Goal: Task Accomplishment & Management: Use online tool/utility

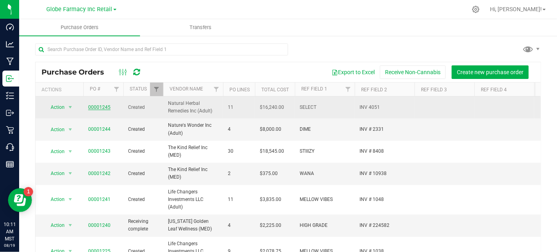
click at [97, 106] on link "00001245" at bounding box center [99, 107] width 22 height 6
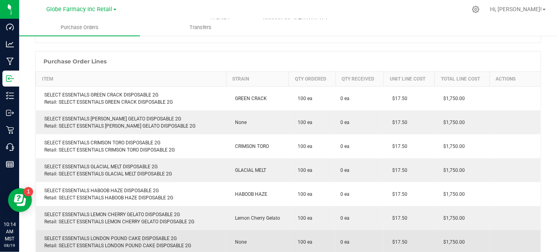
scroll to position [22, 0]
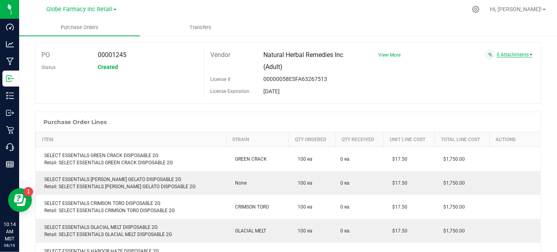
click at [512, 52] on link "0 Attachments" at bounding box center [515, 55] width 36 height 6
click at [497, 67] on button "Attach new document" at bounding box center [506, 65] width 52 height 7
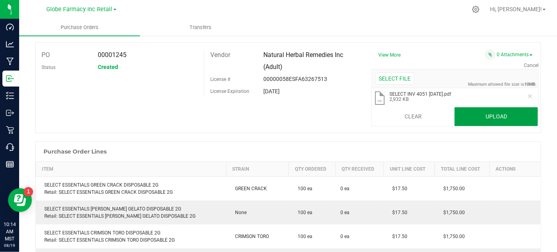
click at [509, 110] on button "Upload" at bounding box center [495, 116] width 83 height 19
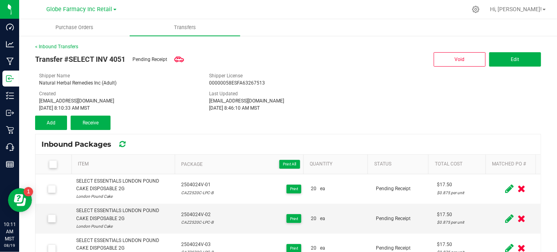
scroll to position [36, 0]
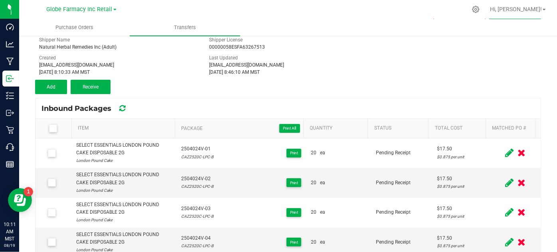
click at [54, 131] on span at bounding box center [53, 128] width 8 height 8
click at [0, 0] on input "checkbox" at bounding box center [0, 0] width 0 height 0
click at [99, 83] on button "Receive (47)" at bounding box center [91, 87] width 40 height 14
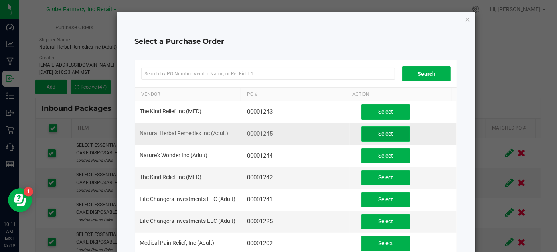
click at [378, 132] on span "Select" at bounding box center [385, 133] width 15 height 6
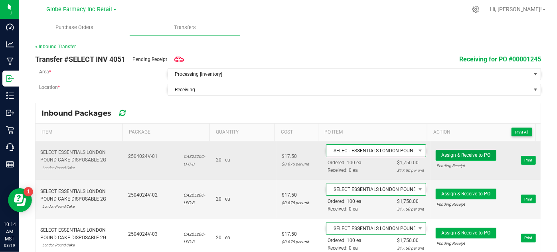
click at [436, 152] on button "Assign & Receive to PO" at bounding box center [466, 155] width 61 height 11
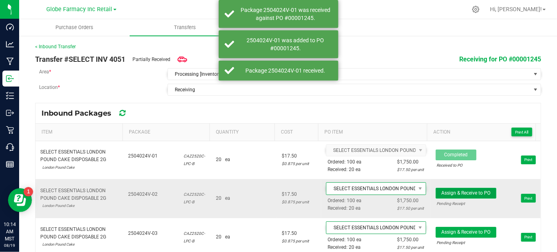
click at [439, 195] on button "Assign & Receive to PO" at bounding box center [466, 193] width 61 height 11
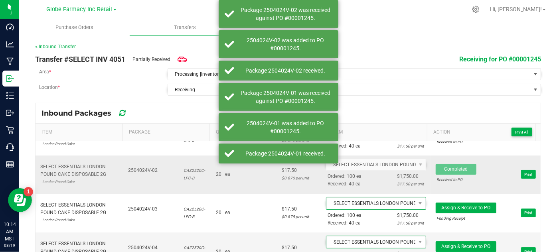
scroll to position [36, 0]
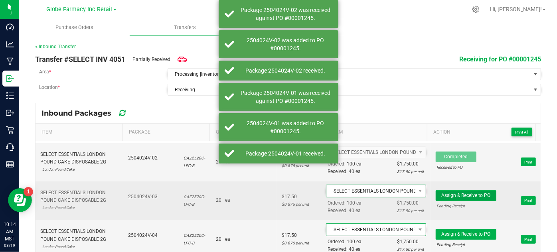
click at [447, 193] on span "Assign & Receive to PO" at bounding box center [465, 196] width 49 height 6
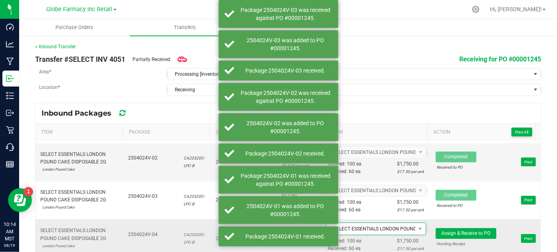
click at [457, 240] on div "Pending Receipt" at bounding box center [466, 244] width 58 height 8
click at [453, 234] on span "Assign & Receive to PO" at bounding box center [465, 234] width 49 height 6
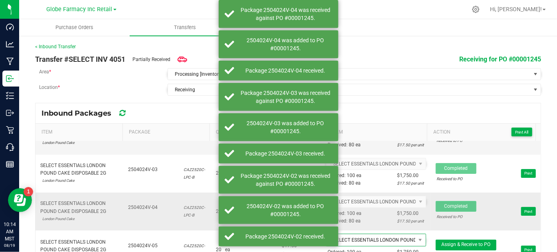
scroll to position [72, 0]
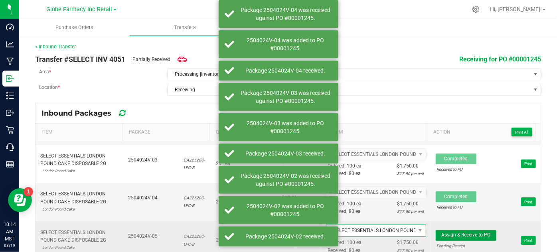
click at [443, 236] on button "Assign & Receive to PO" at bounding box center [466, 235] width 61 height 11
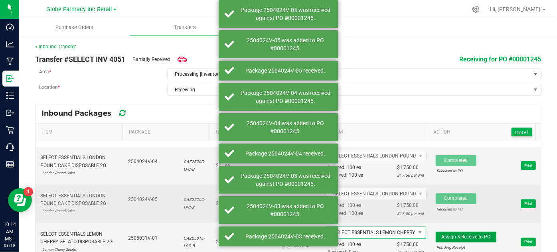
click at [443, 236] on span "Assign & Receive to PO" at bounding box center [465, 237] width 49 height 6
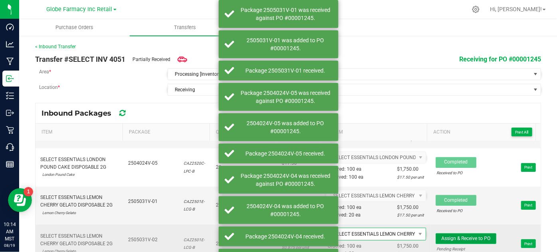
click at [444, 236] on span "Assign & Receive to PO" at bounding box center [465, 239] width 49 height 6
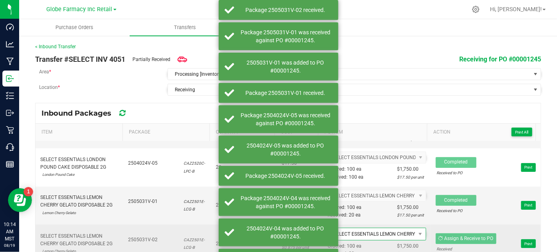
scroll to position [181, 0]
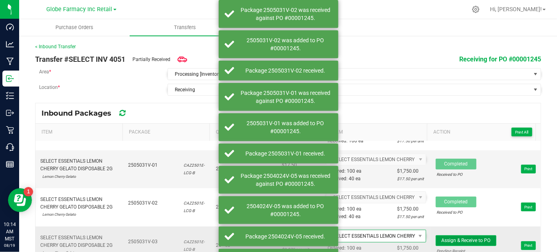
click at [444, 238] on span "Assign & Receive to PO" at bounding box center [465, 241] width 49 height 6
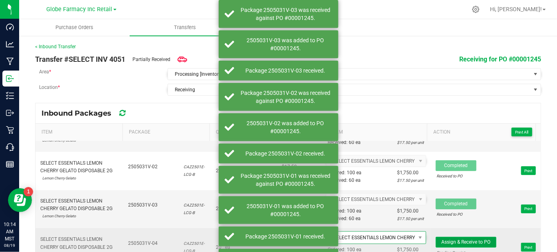
click at [448, 239] on span "Assign & Receive to PO" at bounding box center [465, 242] width 49 height 6
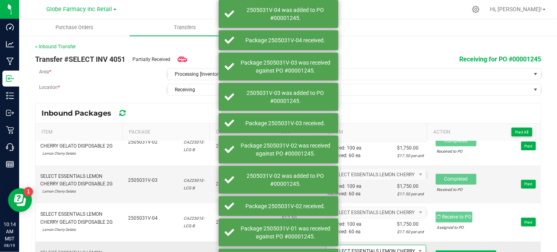
scroll to position [254, 0]
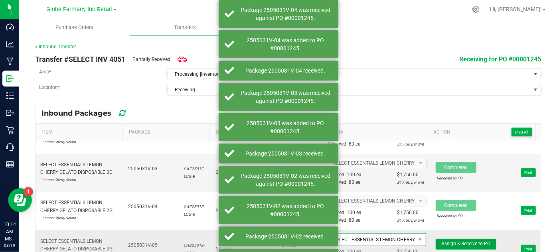
click at [445, 239] on button "Assign & Receive to PO" at bounding box center [466, 244] width 61 height 11
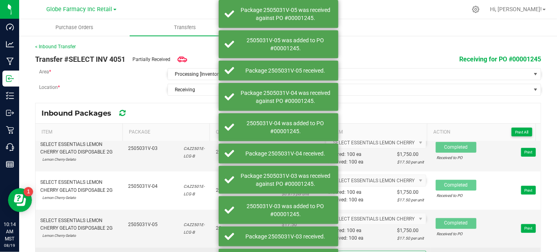
scroll to position [290, 0]
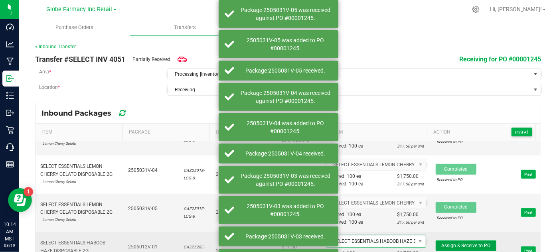
click at [436, 241] on button "Assign & Receive to PO" at bounding box center [466, 246] width 61 height 11
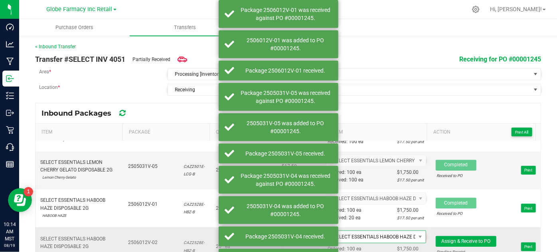
scroll to position [363, 0]
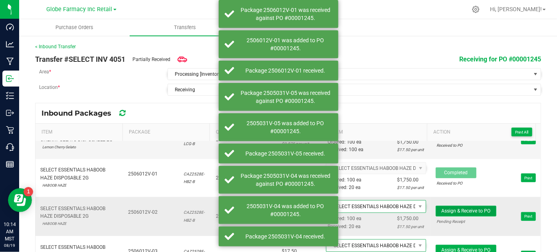
click at [442, 208] on span "Assign & Receive to PO" at bounding box center [465, 211] width 49 height 6
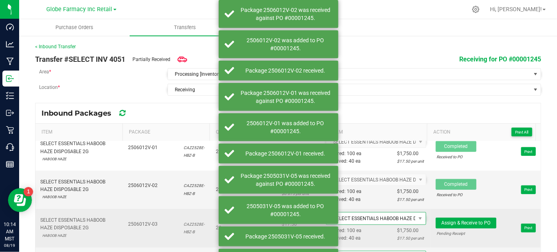
scroll to position [399, 0]
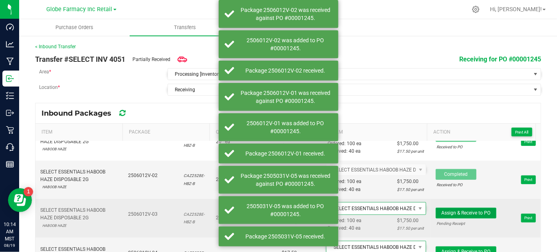
click at [446, 210] on span "Assign & Receive to PO" at bounding box center [465, 213] width 49 height 6
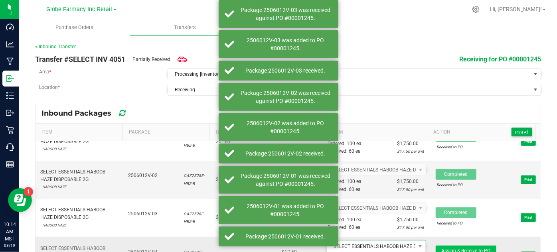
scroll to position [435, 0]
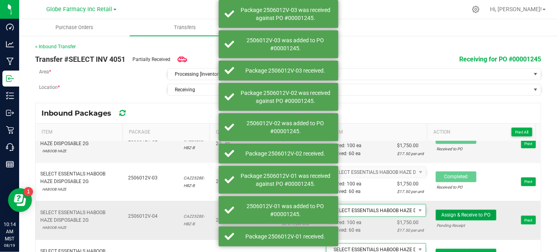
click at [451, 215] on button "Assign & Receive to PO" at bounding box center [466, 215] width 61 height 11
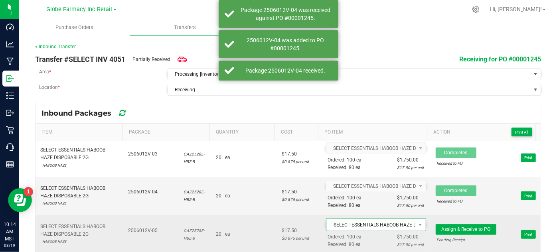
scroll to position [471, 0]
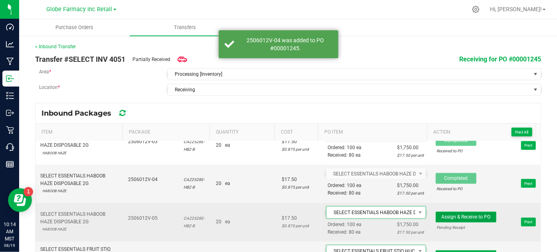
click at [438, 212] on button "Assign & Receive to PO" at bounding box center [466, 217] width 61 height 11
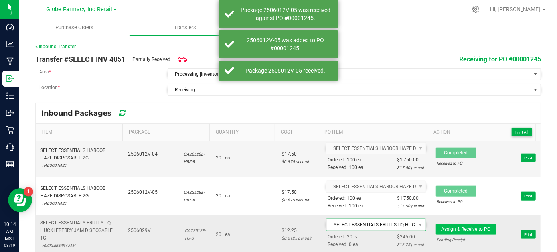
scroll to position [507, 0]
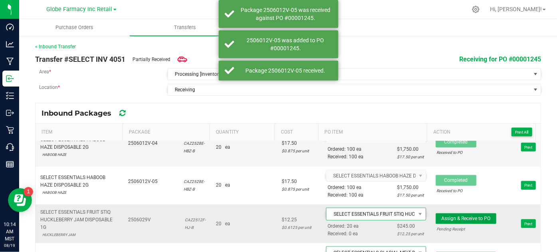
click at [444, 213] on button "Assign & Receive to PO" at bounding box center [466, 218] width 61 height 11
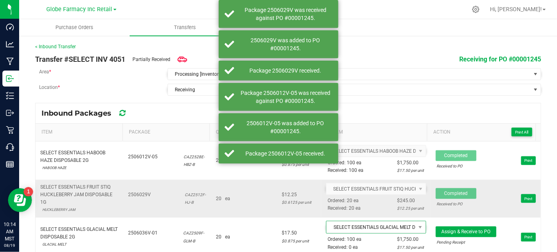
scroll to position [544, 0]
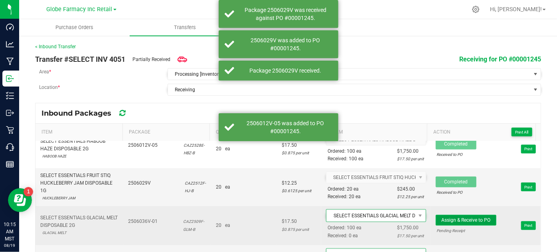
click at [441, 217] on span "Assign & Receive to PO" at bounding box center [465, 220] width 49 height 6
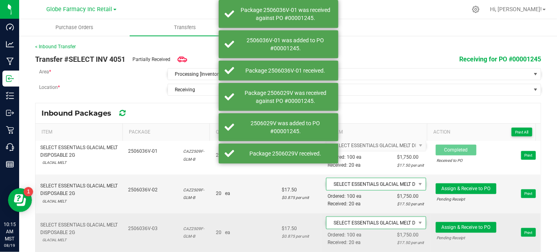
scroll to position [616, 0]
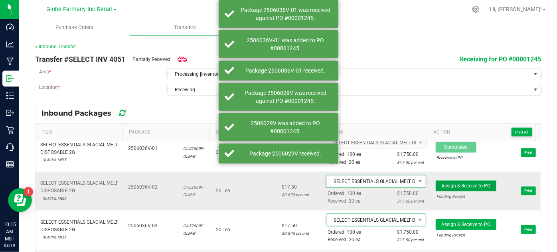
click at [444, 183] on button "Assign & Receive to PO" at bounding box center [466, 186] width 61 height 11
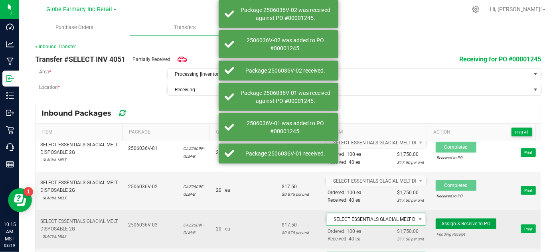
click at [452, 221] on span "Assign & Receive to PO" at bounding box center [465, 224] width 49 height 6
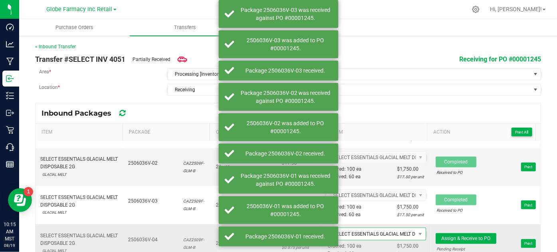
scroll to position [653, 0]
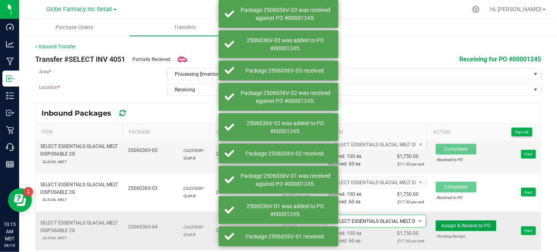
click at [455, 223] on span "Assign & Receive to PO" at bounding box center [465, 226] width 49 height 6
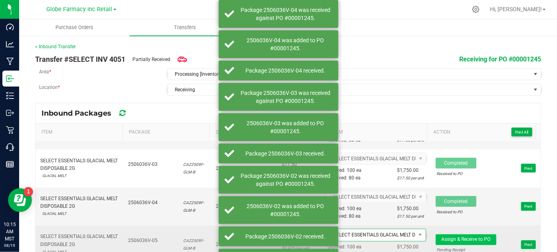
scroll to position [689, 0]
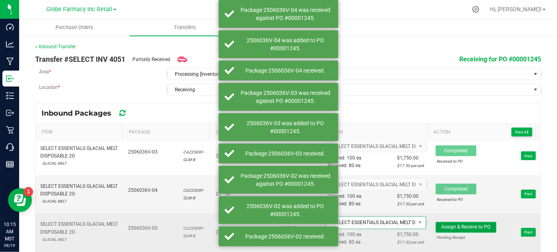
click at [441, 225] on span "Assign & Receive to PO" at bounding box center [465, 228] width 49 height 6
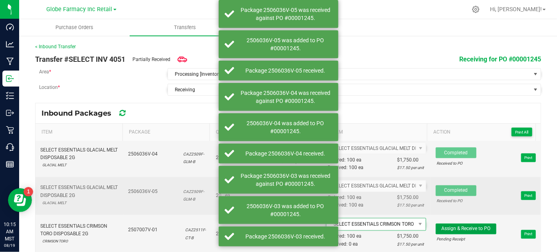
click at [436, 226] on button "Assign & Receive to PO" at bounding box center [466, 229] width 61 height 11
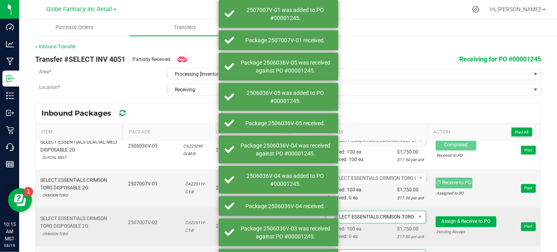
scroll to position [798, 0]
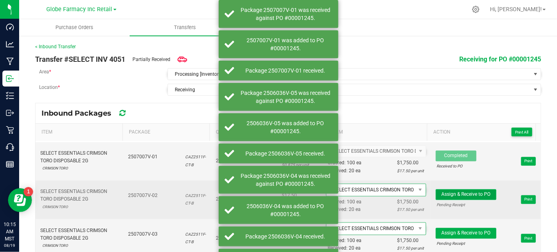
click at [437, 189] on button "Assign & Receive to PO" at bounding box center [466, 194] width 61 height 11
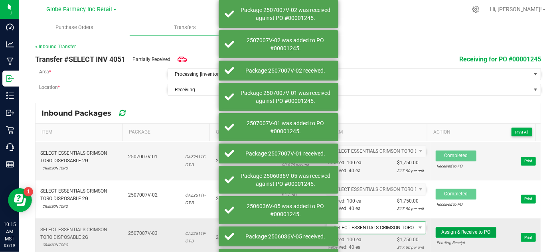
click at [441, 230] on span "Assign & Receive to PO" at bounding box center [465, 233] width 49 height 6
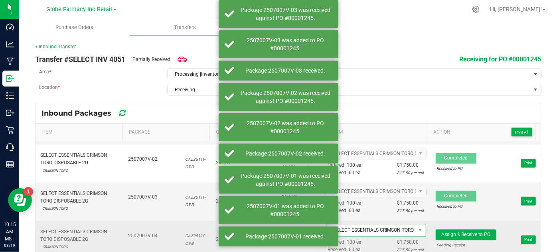
click at [438, 228] on span "Assign & Receive to PO Pending Receipt Print" at bounding box center [486, 240] width 100 height 24
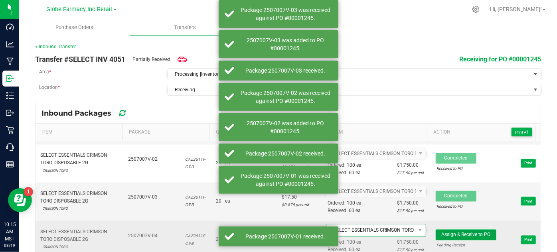
click at [441, 232] on span "Assign & Receive to PO" at bounding box center [465, 235] width 49 height 6
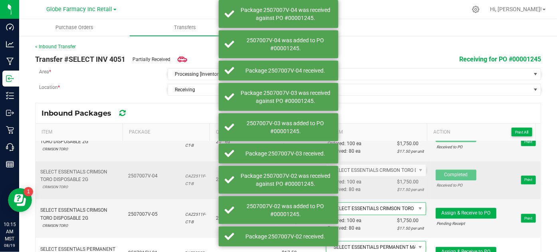
scroll to position [906, 0]
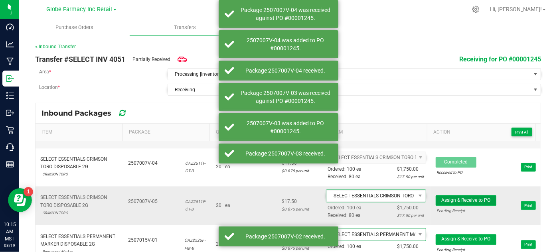
click at [441, 197] on span "Assign & Receive to PO" at bounding box center [465, 200] width 49 height 6
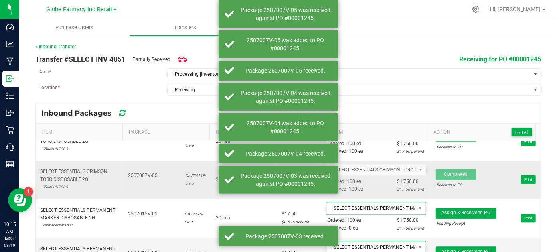
scroll to position [942, 0]
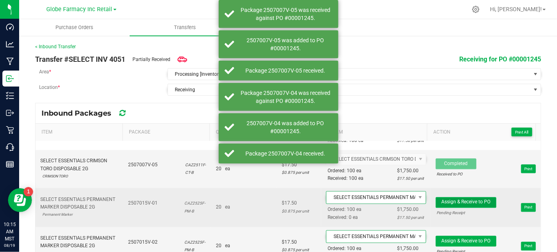
click at [441, 199] on span "Assign & Receive to PO" at bounding box center [465, 202] width 49 height 6
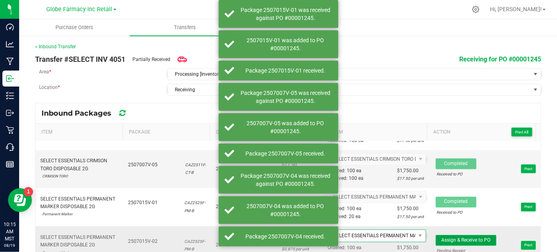
click at [445, 235] on button "Assign & Receive to PO" at bounding box center [466, 240] width 61 height 11
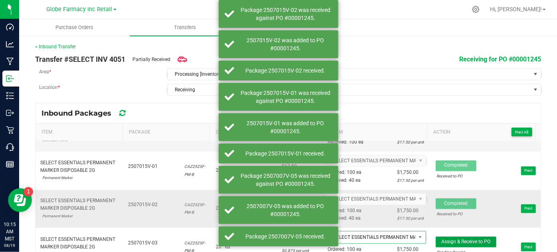
click at [445, 237] on button "Assign & Receive to PO" at bounding box center [466, 242] width 61 height 11
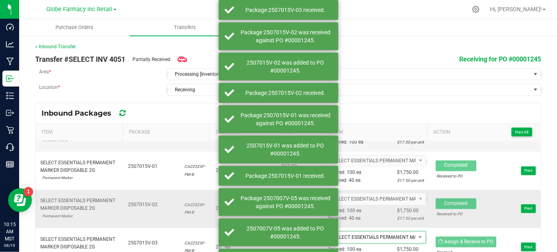
scroll to position [1015, 0]
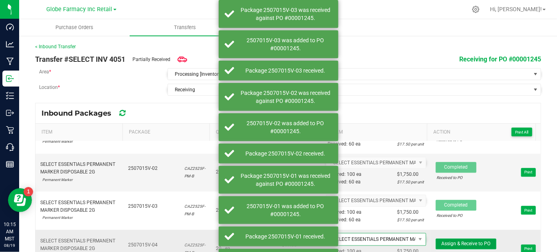
click at [448, 241] on span "Assign & Receive to PO" at bounding box center [465, 244] width 49 height 6
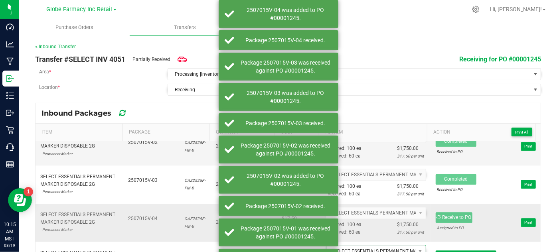
scroll to position [1051, 0]
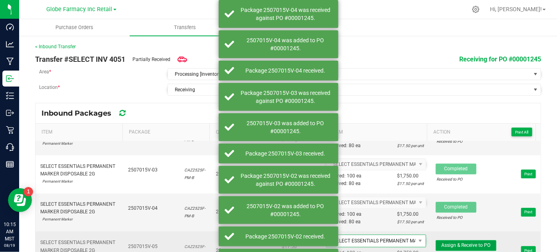
click at [445, 243] on span "Assign & Receive to PO" at bounding box center [465, 246] width 49 height 6
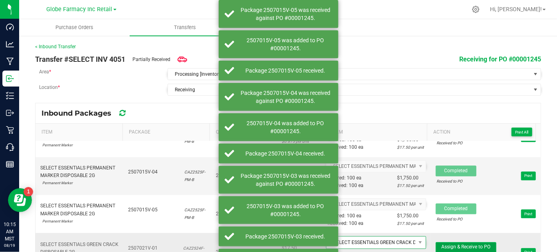
click at [445, 244] on span "Assign & Receive to PO" at bounding box center [465, 247] width 49 height 6
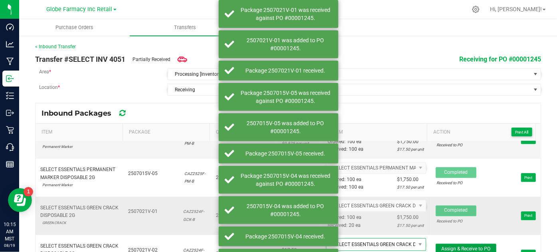
click at [445, 246] on span "Assign & Receive to PO" at bounding box center [465, 249] width 49 height 6
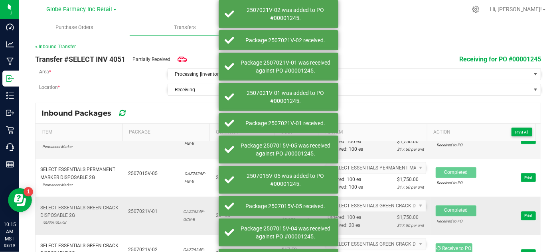
scroll to position [1197, 0]
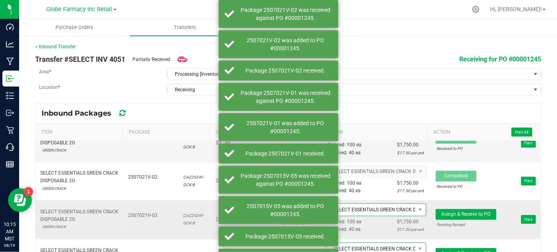
click at [441, 207] on span "Assign & Receive to PO Pending Receipt Print" at bounding box center [486, 219] width 100 height 24
click at [441, 209] on button "Assign & Receive to PO" at bounding box center [466, 214] width 61 height 11
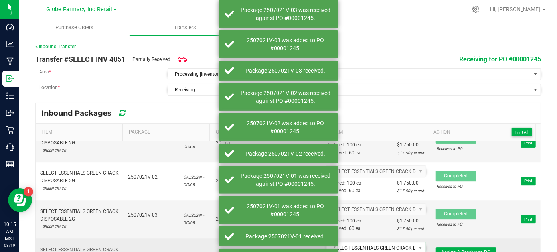
click at [441, 250] on span "Assign & Receive to PO" at bounding box center [465, 253] width 49 height 6
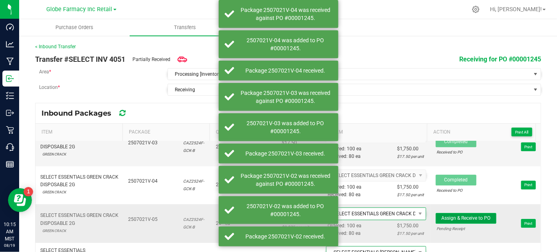
click at [437, 213] on button "Assign & Receive to PO" at bounding box center [466, 218] width 61 height 11
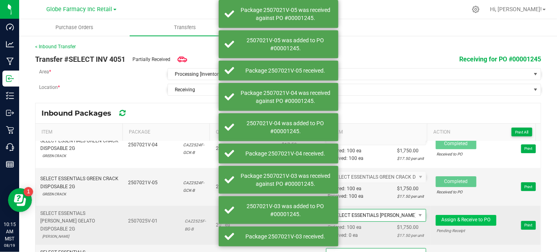
scroll to position [1305, 0]
click at [442, 215] on button "Assign & Receive to PO" at bounding box center [466, 220] width 61 height 11
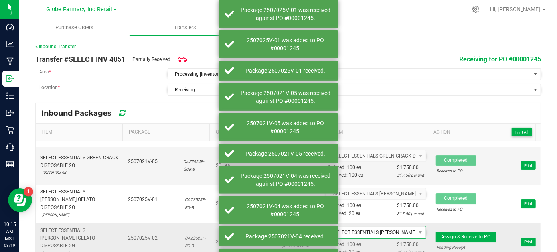
scroll to position [1341, 0]
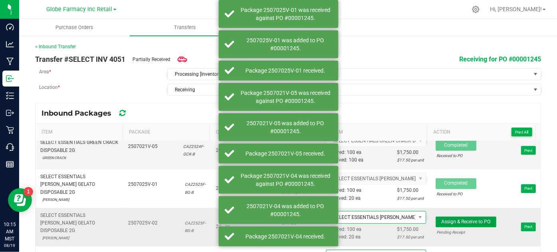
click at [441, 219] on span "Assign & Receive to PO" at bounding box center [465, 222] width 49 height 6
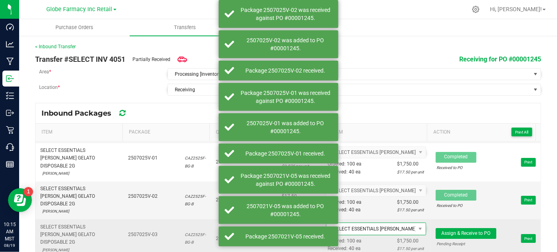
scroll to position [1378, 0]
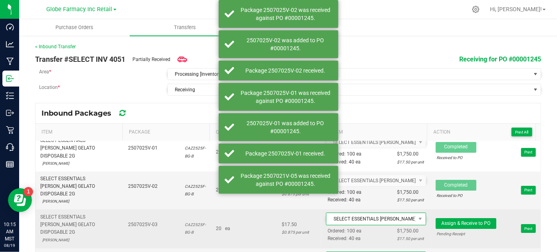
click at [436, 217] on span "Assign & Receive to PO Pending Receipt Print" at bounding box center [486, 229] width 100 height 24
click at [441, 221] on span "Assign & Receive to PO" at bounding box center [465, 224] width 49 height 6
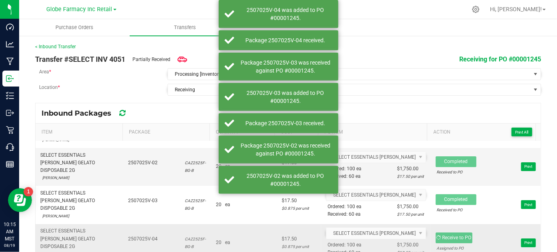
scroll to position [1414, 0]
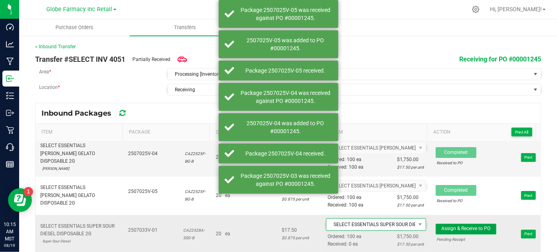
click at [441, 226] on span "Assign & Receive to PO" at bounding box center [465, 229] width 49 height 6
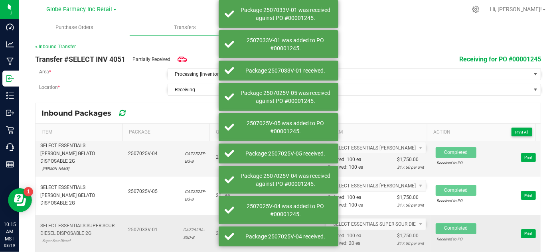
scroll to position [1523, 0]
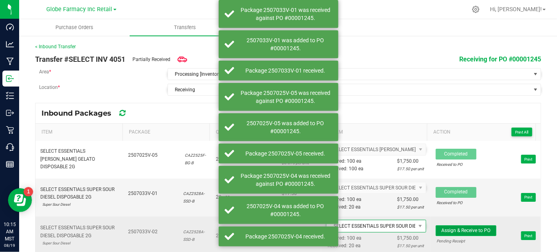
click at [437, 225] on button "Assign & Receive to PO" at bounding box center [466, 230] width 61 height 11
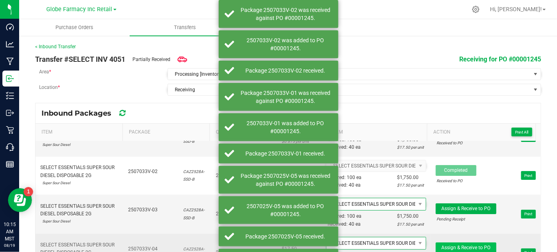
scroll to position [1595, 0]
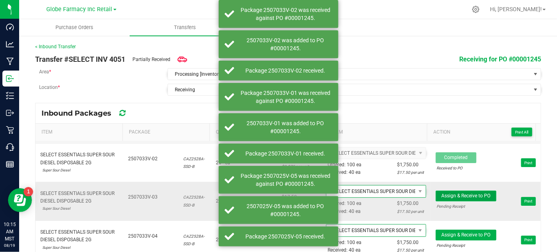
click at [445, 191] on button "Assign & Receive to PO" at bounding box center [466, 196] width 61 height 11
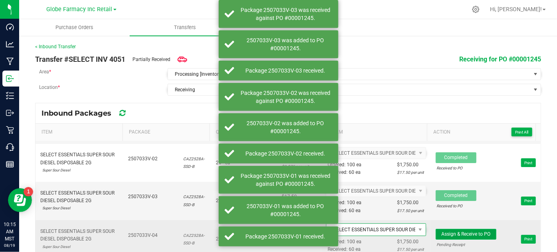
click at [441, 229] on button "Assign & Receive to PO" at bounding box center [466, 234] width 61 height 11
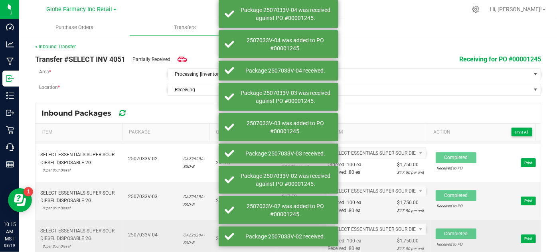
scroll to position [1631, 0]
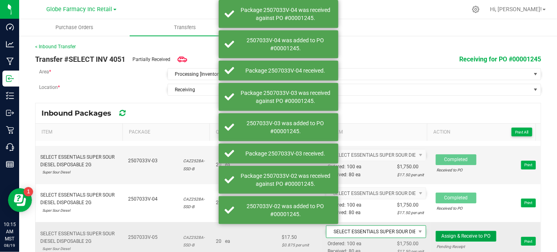
click at [462, 233] on span "Assign & Receive to PO" at bounding box center [465, 236] width 49 height 6
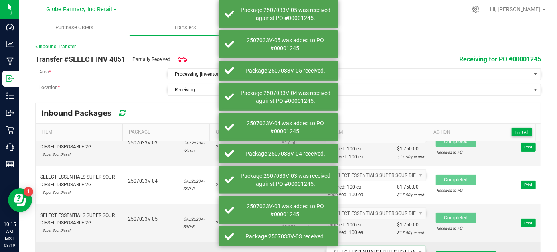
scroll to position [1659, 0]
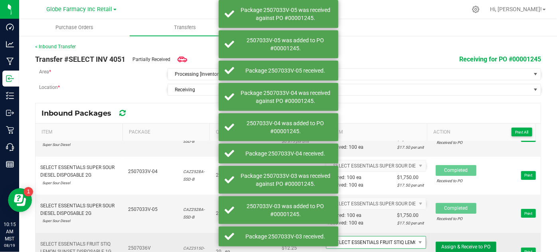
click at [454, 242] on button "Assign & Receive to PO" at bounding box center [466, 247] width 61 height 11
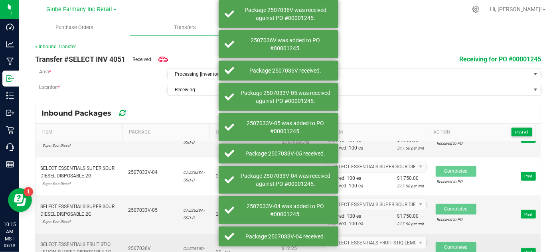
scroll to position [10, 0]
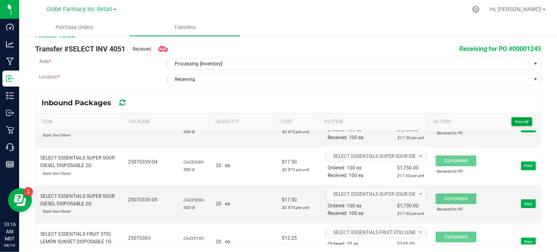
click at [516, 120] on span "Print All" at bounding box center [521, 122] width 13 height 4
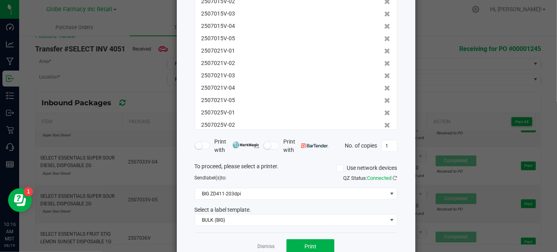
scroll to position [126, 0]
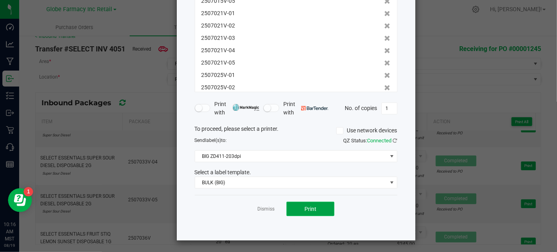
click at [304, 206] on span "Print" at bounding box center [310, 209] width 12 height 6
click at [424, 85] on ngb-modal-window "Print package labels You have selected 47 package labels to print : 2504024V-01…" at bounding box center [281, 126] width 563 height 252
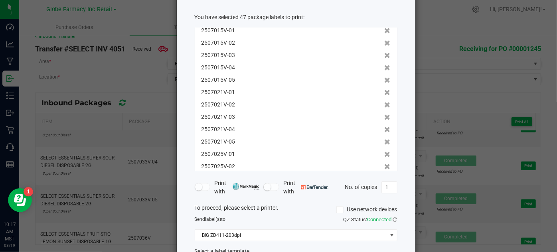
scroll to position [0, 0]
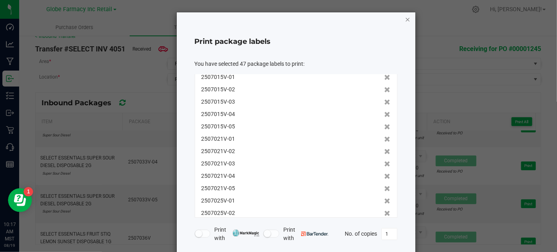
click at [406, 19] on icon "button" at bounding box center [408, 19] width 6 height 10
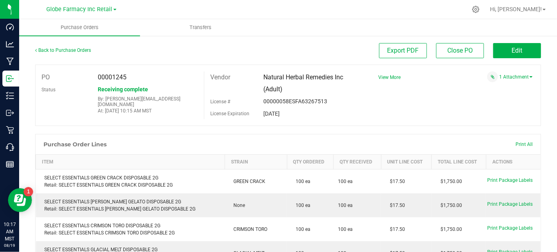
click at [348, 137] on div "Purchase Order Lines Print All" at bounding box center [287, 144] width 505 height 20
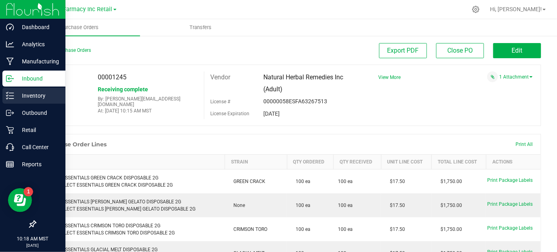
click at [36, 100] on p "Inventory" at bounding box center [38, 96] width 48 height 10
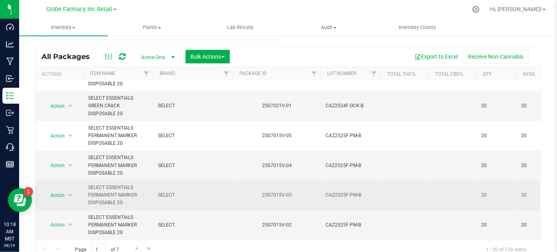
scroll to position [26, 0]
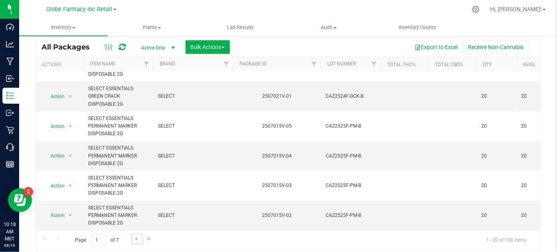
click at [134, 234] on link "Go to the next page" at bounding box center [137, 239] width 12 height 11
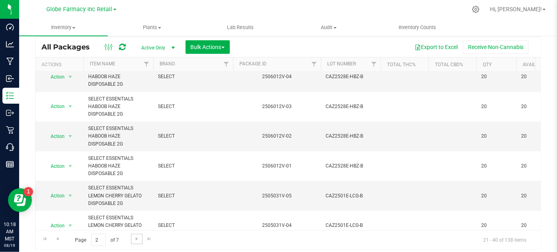
scroll to position [439, 0]
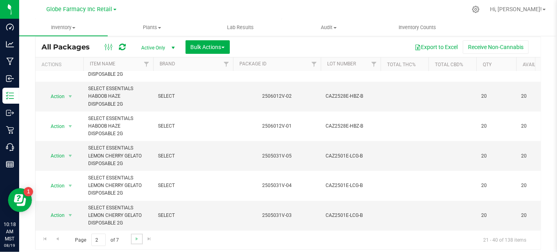
click at [136, 242] on link "Go to the next page" at bounding box center [137, 239] width 12 height 11
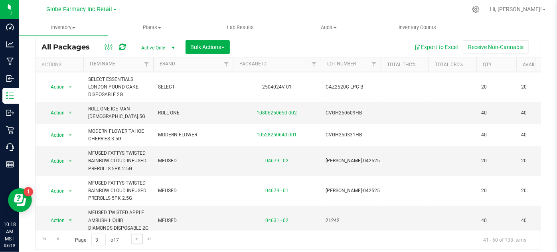
scroll to position [69, 0]
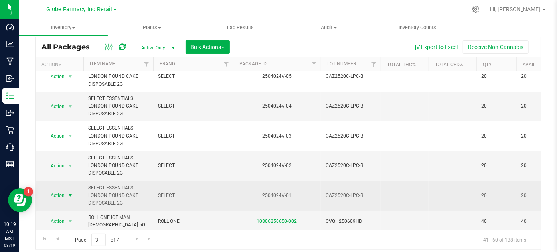
click at [69, 194] on span "select" at bounding box center [70, 195] width 6 height 6
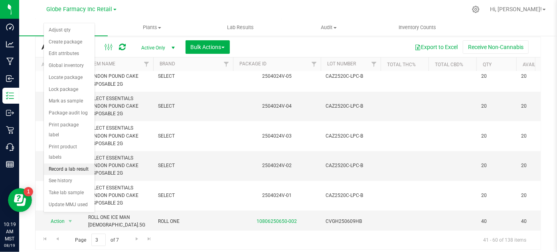
click at [63, 164] on li "Record a lab result" at bounding box center [69, 170] width 51 height 12
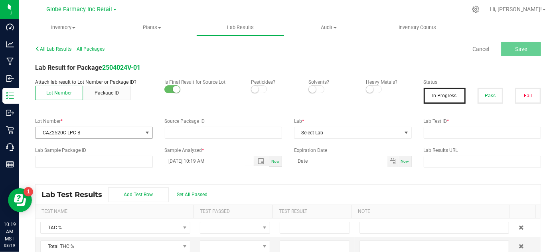
type input "2504024V-01"
click at [477, 102] on button "Pass" at bounding box center [490, 96] width 26 height 16
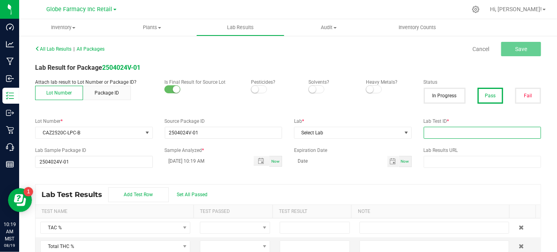
click at [445, 128] on input "text" at bounding box center [483, 133] width 118 height 12
paste input "2503APO1286.7000"
type input "2503APO1286.7000"
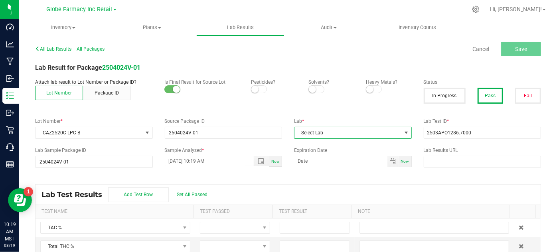
click at [353, 132] on span "Select Lab" at bounding box center [347, 132] width 107 height 11
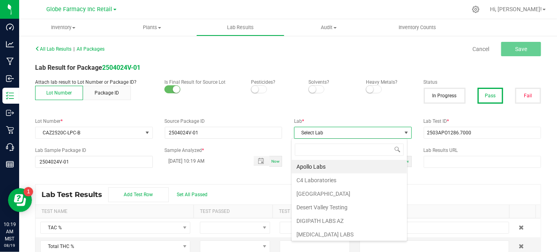
scroll to position [12, 116]
click at [342, 168] on li "Apollo Labs" at bounding box center [349, 167] width 115 height 14
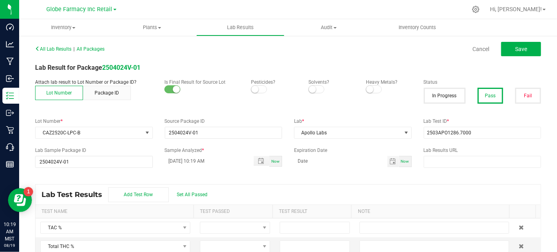
click at [402, 186] on div "Lab Test Results Add Test Row Set All Passed" at bounding box center [287, 195] width 505 height 20
click at [518, 48] on span "Save" at bounding box center [521, 49] width 12 height 6
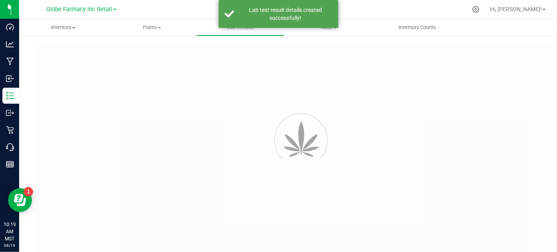
type input "2504024V-01"
type input "2503APO1286.7000"
type input "2504024V-01"
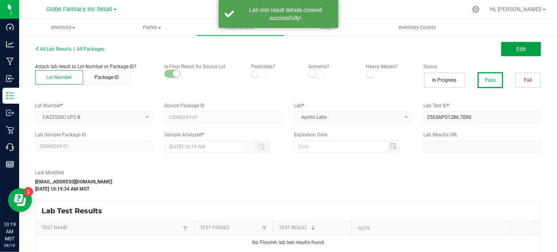
click at [506, 45] on button "Edit" at bounding box center [521, 49] width 40 height 14
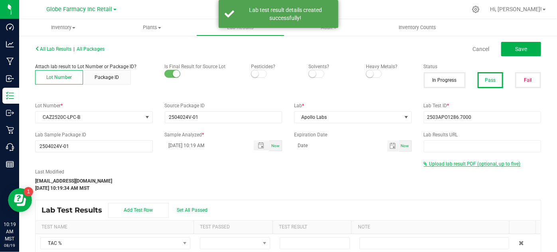
click at [434, 164] on span "Upload lab result PDF (optional, up to five)" at bounding box center [474, 164] width 91 height 6
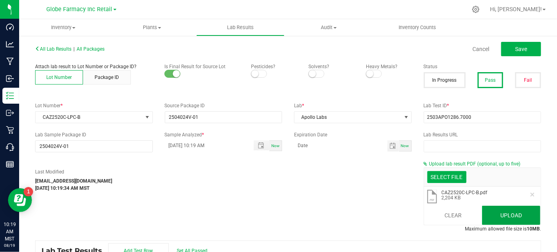
click at [511, 218] on button "Upload" at bounding box center [511, 215] width 58 height 19
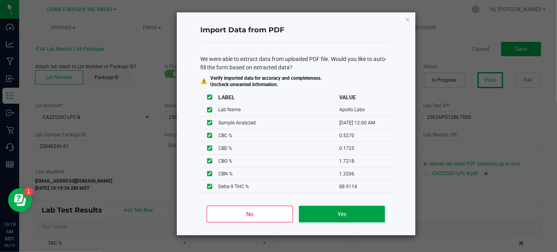
click at [305, 215] on button "Yes" at bounding box center [342, 214] width 86 height 17
type input "[DATE] 12:00 AM"
type input "93.1219"
type input "88.9114"
type input "0.1725"
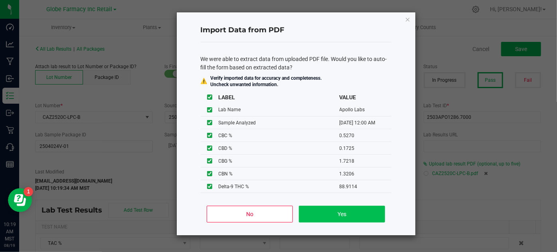
type input "88.9114"
type input "0.4684"
type input "0.5270"
type input "0.1725"
type input "1.7218"
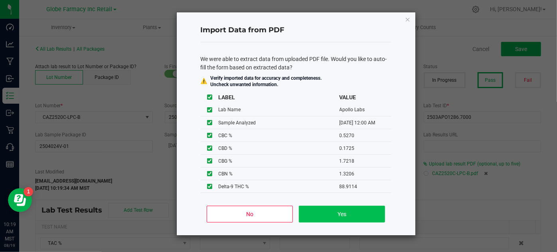
type input "1.3206"
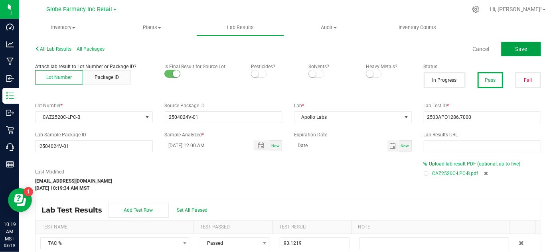
click at [508, 52] on button "Save" at bounding box center [521, 49] width 40 height 14
type input "88.9114"
type input "0.4684"
type input "0.5270"
type input "0.1725"
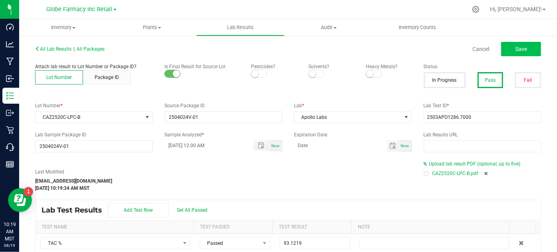
type input "1.7218"
type input "1.3206"
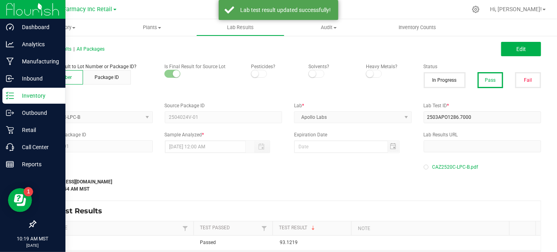
click at [13, 97] on icon at bounding box center [10, 96] width 8 height 8
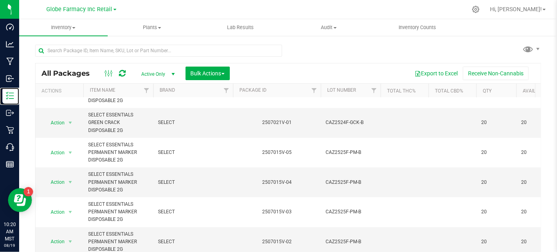
scroll to position [26, 0]
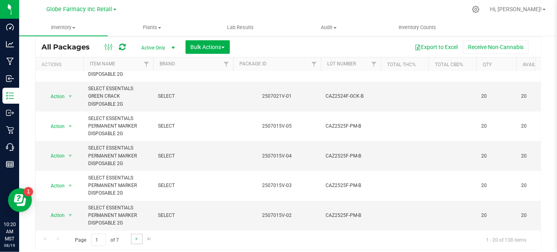
click at [131, 234] on link "Go to the next page" at bounding box center [137, 239] width 12 height 11
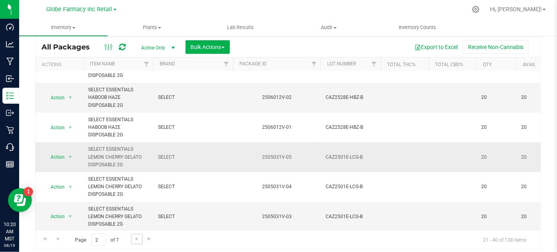
scroll to position [439, 0]
click at [138, 240] on span "Go to the next page" at bounding box center [137, 239] width 6 height 6
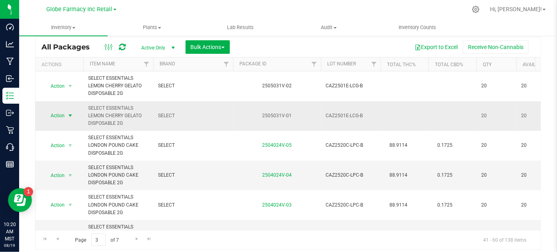
click at [67, 114] on span "select" at bounding box center [70, 115] width 10 height 11
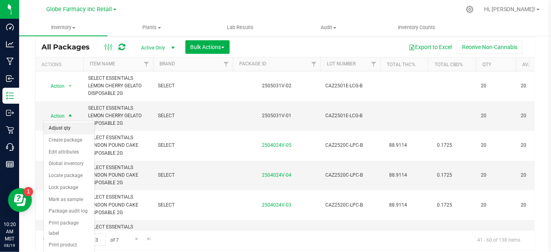
click at [61, 127] on li "Adjust qty" at bounding box center [69, 128] width 51 height 12
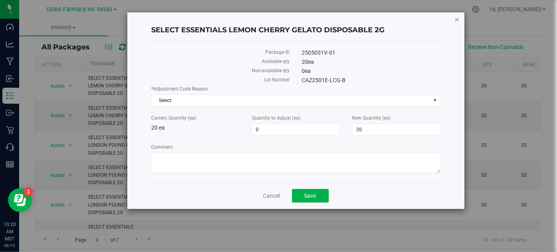
click at [456, 17] on icon "button" at bounding box center [457, 19] width 6 height 10
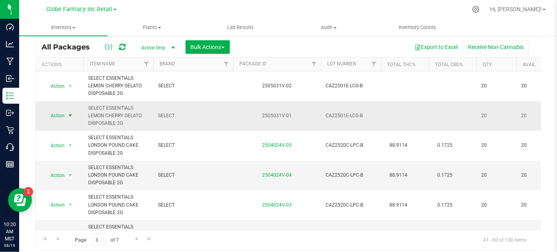
click at [73, 119] on span "select" at bounding box center [70, 115] width 10 height 11
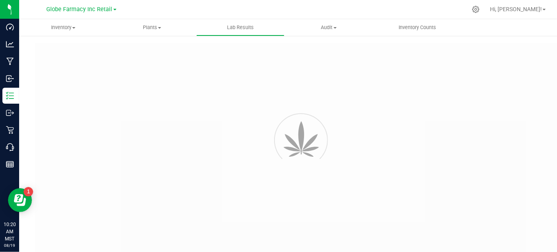
type input "2505031V-01"
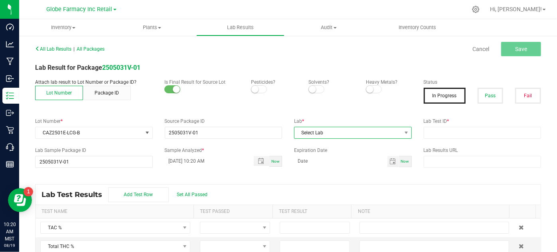
click at [303, 130] on span "Select Lab" at bounding box center [347, 132] width 107 height 11
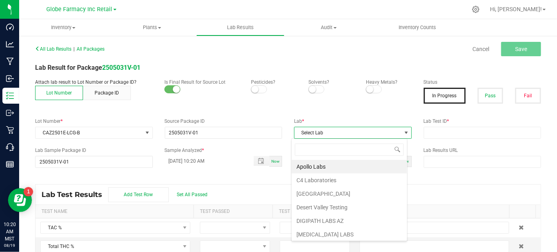
scroll to position [12, 116]
click at [299, 164] on li "Apollo Labs" at bounding box center [349, 167] width 115 height 14
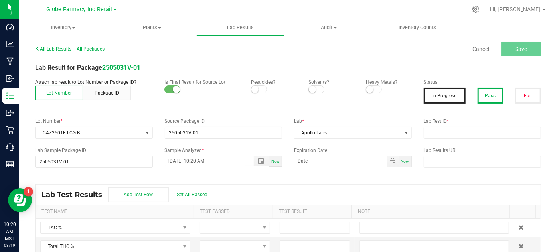
click at [477, 101] on button "Pass" at bounding box center [490, 96] width 26 height 16
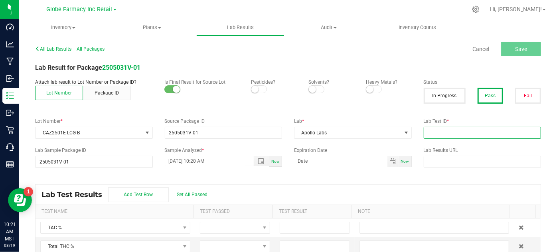
click at [453, 134] on input "text" at bounding box center [483, 133] width 118 height 12
paste input "2505APO1980.10282"
type input "2505APO1980.10282"
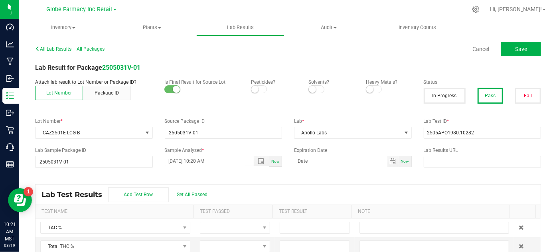
click at [424, 197] on div "Lab Test Results Add Test Row Set All Passed" at bounding box center [287, 195] width 505 height 20
click at [522, 55] on button "Save" at bounding box center [521, 49] width 40 height 14
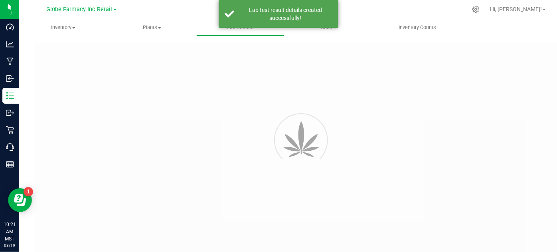
type input "2505031V-01"
type input "2505APO1980.10282"
type input "2505031V-01"
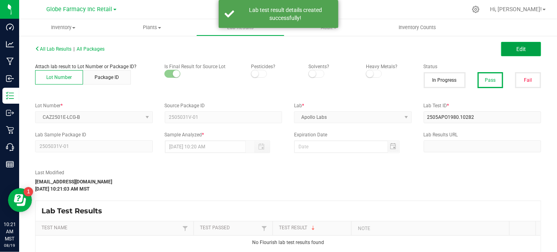
click at [501, 45] on button "Edit" at bounding box center [521, 49] width 40 height 14
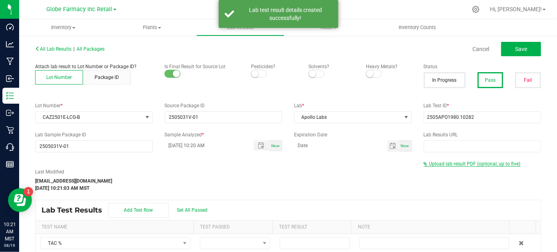
click at [451, 164] on span "Upload lab result PDF (optional, up to five)" at bounding box center [474, 164] width 91 height 6
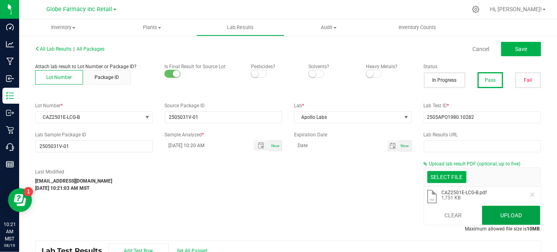
click at [516, 215] on button "Upload" at bounding box center [511, 215] width 58 height 19
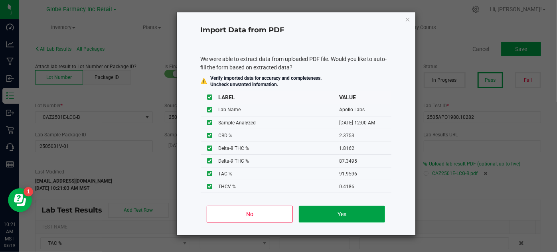
click at [355, 212] on button "Yes" at bounding box center [342, 214] width 86 height 17
type input "[DATE] 12:00 AM"
type input "91.9596"
type input "87.3495"
type input "2.3753"
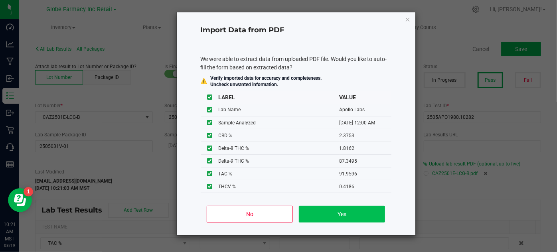
type input "1.8162"
type input "87.3495"
type input "0.4186"
type input "2.3753"
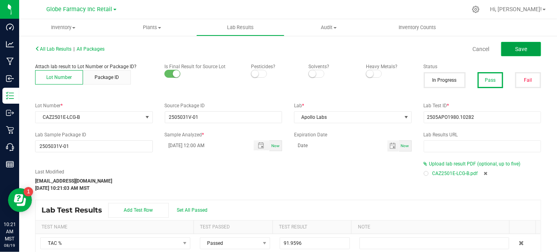
click at [506, 49] on button "Save" at bounding box center [521, 49] width 40 height 14
type input "1.8162"
type input "87.3495"
type input "0.4186"
type input "2.3753"
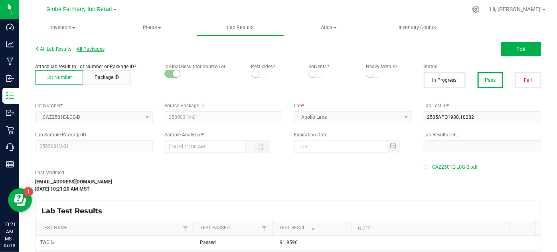
click at [97, 49] on span "All Packages" at bounding box center [91, 49] width 28 height 6
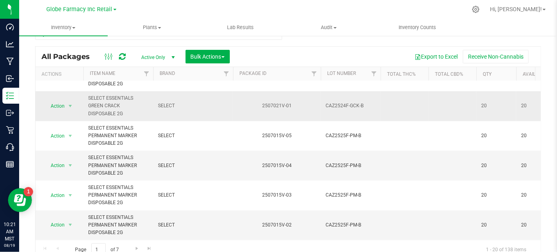
scroll to position [26, 0]
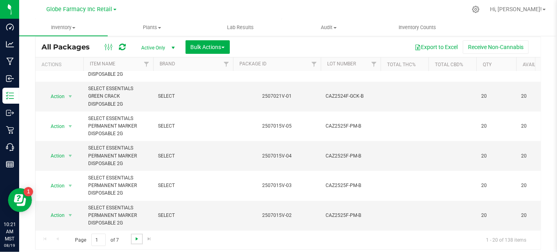
click at [134, 241] on span "Go to the next page" at bounding box center [137, 239] width 6 height 6
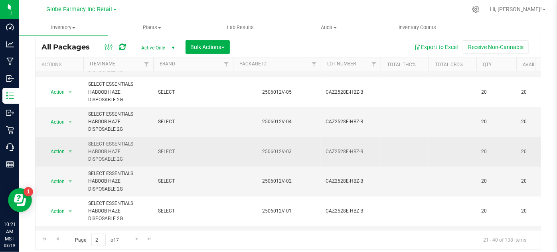
scroll to position [367, 0]
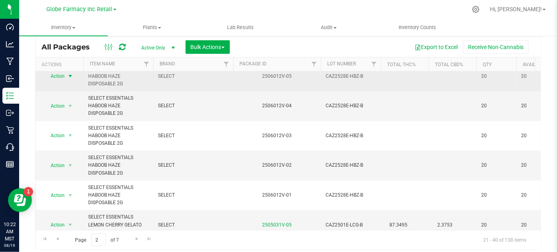
click at [69, 78] on span "select" at bounding box center [70, 76] width 10 height 11
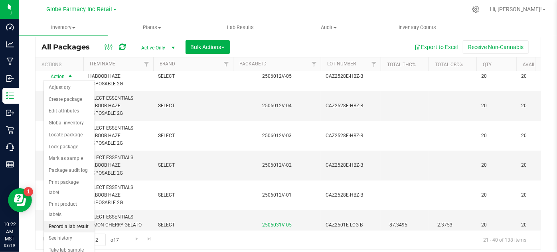
click at [64, 221] on li "Record a lab result" at bounding box center [69, 227] width 51 height 12
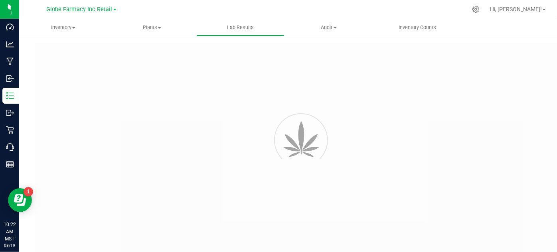
type input "2506012V-05"
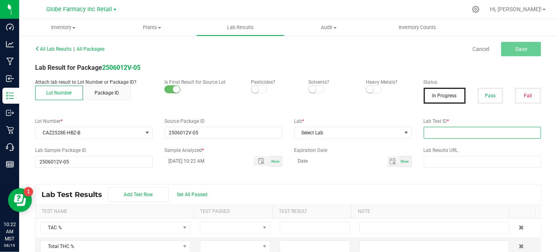
click at [442, 127] on input "text" at bounding box center [483, 133] width 118 height 12
paste input "2506APO2408.12439"
type input "2506APO2408.12439"
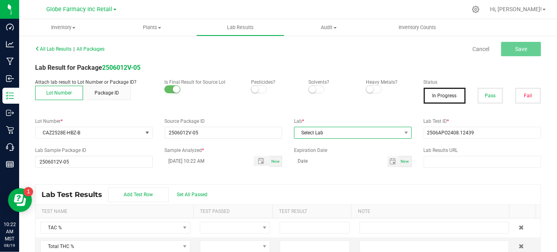
click at [361, 132] on span "Select Lab" at bounding box center [347, 132] width 107 height 11
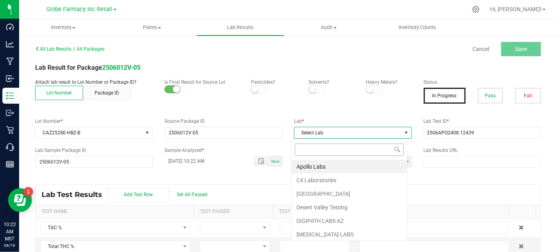
scroll to position [12, 116]
click at [348, 161] on li "Apollo Labs" at bounding box center [349, 167] width 115 height 14
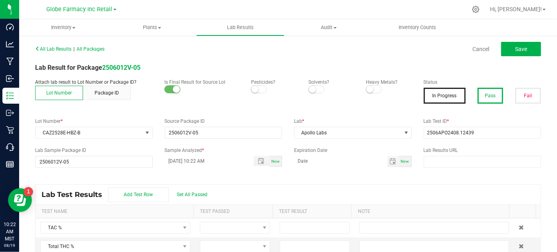
click at [487, 98] on button "Pass" at bounding box center [490, 96] width 26 height 16
click at [509, 45] on button "Save" at bounding box center [521, 49] width 40 height 14
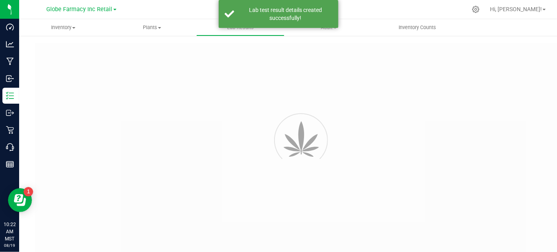
type input "2506012V-05"
type input "2506APO2408.12439"
type input "2506012V-05"
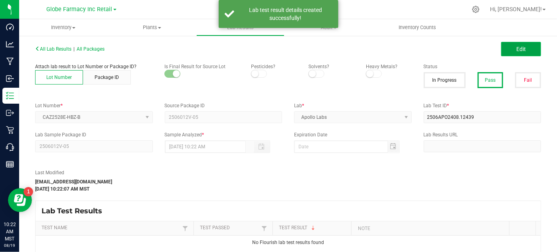
click at [508, 43] on button "Edit" at bounding box center [521, 49] width 40 height 14
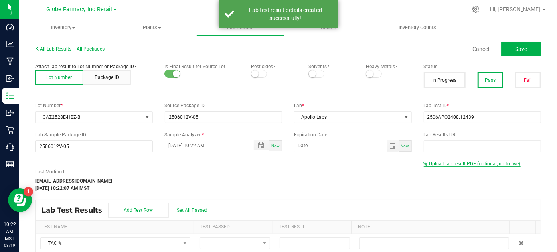
click at [457, 164] on span "Upload lab result PDF (optional, up to five)" at bounding box center [474, 164] width 91 height 6
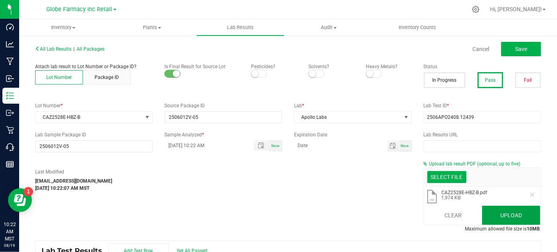
click at [487, 215] on button "Upload" at bounding box center [511, 215] width 58 height 19
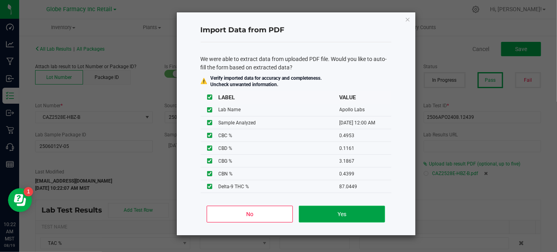
click at [348, 213] on button "Yes" at bounding box center [342, 214] width 86 height 17
type input "[DATE] 12:00 AM"
type input "91.5135"
type input "87.0449"
type input "0.1161"
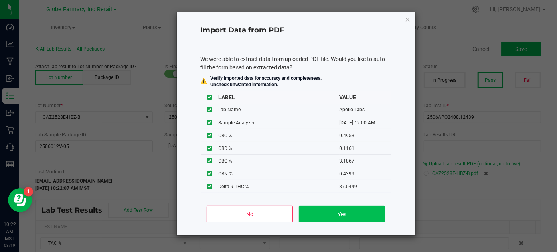
type input "87.0449"
type input "0.2307"
type input "0.4953"
type input "0.1161"
type input "3.1867"
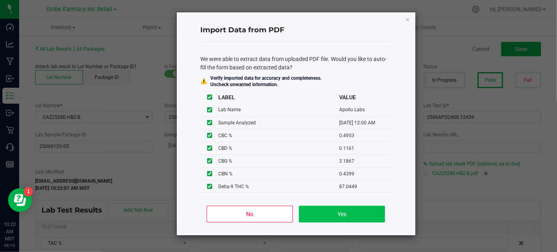
type input "0.4399"
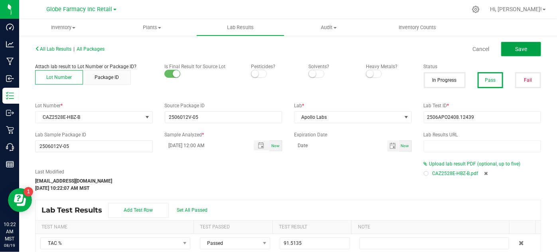
click at [501, 46] on button "Save" at bounding box center [521, 49] width 40 height 14
type input "87.0449"
type input "0.2307"
type input "0.4953"
type input "0.1161"
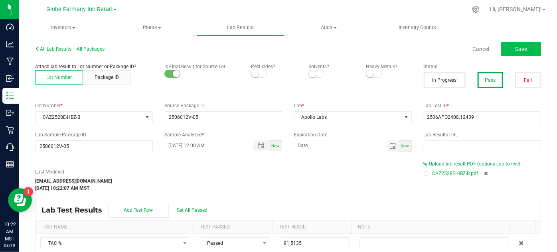
type input "3.1867"
type input "0.4399"
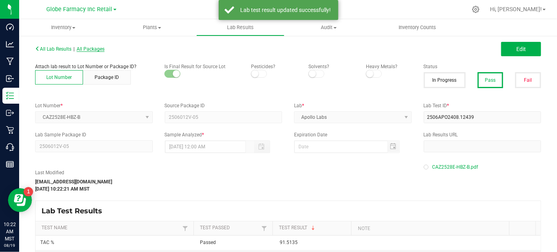
click at [97, 47] on span "All Packages" at bounding box center [91, 49] width 28 height 6
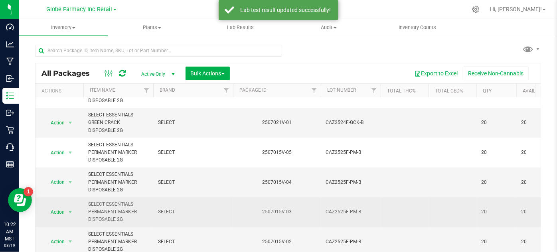
scroll to position [26, 0]
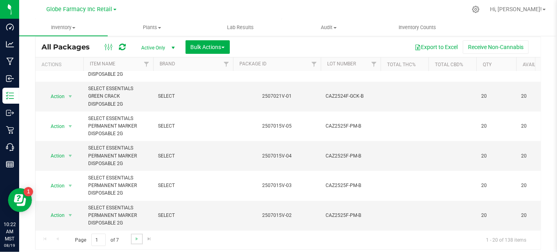
click at [134, 234] on link "Go to the next page" at bounding box center [137, 239] width 12 height 11
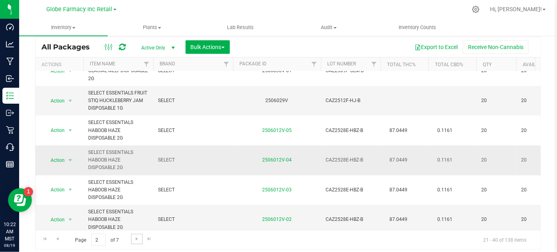
scroll to position [254, 0]
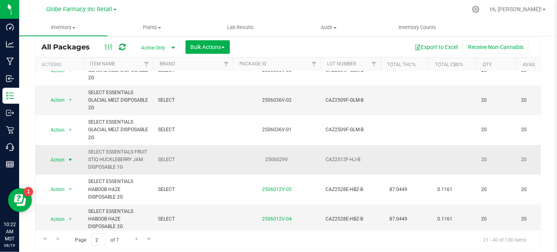
click at [68, 157] on span "select" at bounding box center [70, 160] width 6 height 6
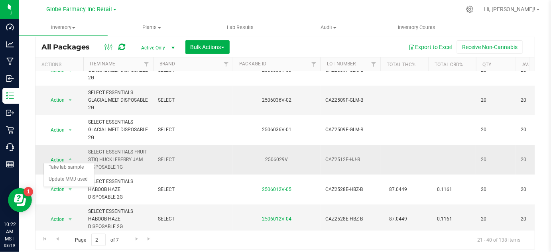
click at [88, 155] on span "SELECT ESSENTIALS FRUIT STIQ HUCKLEBERRY JAM DISPOSABLE 1G" at bounding box center [118, 159] width 60 height 23
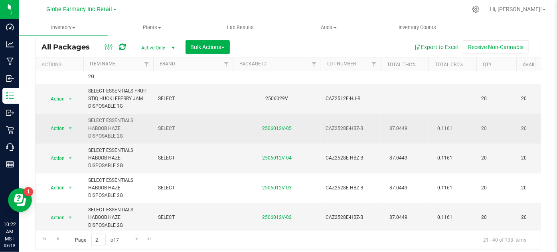
scroll to position [326, 0]
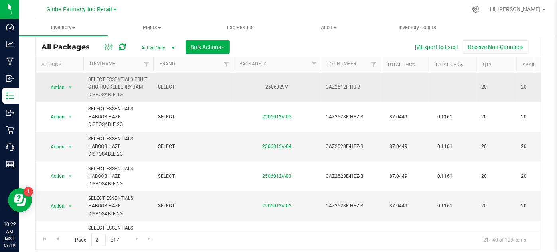
click at [71, 91] on span "select" at bounding box center [70, 87] width 10 height 11
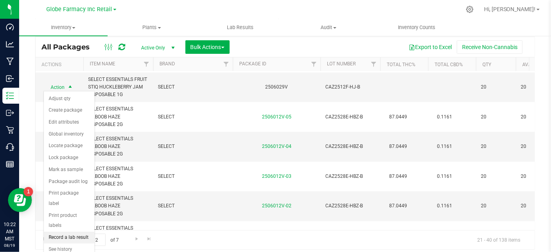
click at [84, 232] on li "Record a lab result" at bounding box center [69, 238] width 51 height 12
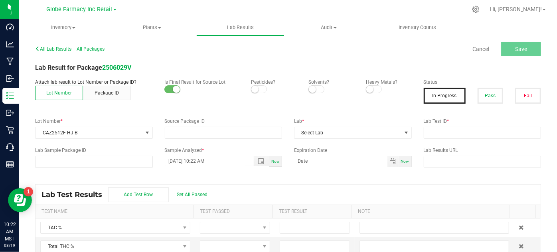
type input "2506029V"
click at [452, 129] on input "text" at bounding box center [483, 133] width 118 height 12
paste input "2506APO2613.13413"
type input "2506APO2613.13413"
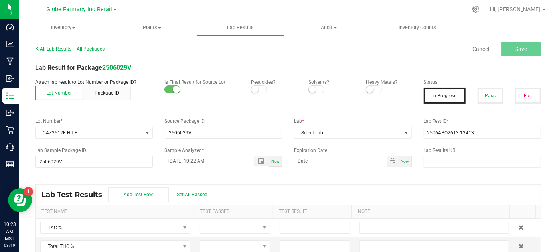
click at [345, 138] on div "Lot Number * CAZ2512F-HJ-B Source Package ID 2506029V Lab * Select Lab Lab Test…" at bounding box center [288, 128] width 518 height 21
click at [322, 128] on span "Select Lab" at bounding box center [347, 132] width 107 height 11
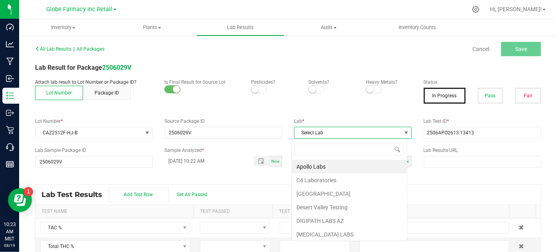
scroll to position [12, 116]
click at [331, 171] on li "Apollo Labs" at bounding box center [349, 167] width 115 height 14
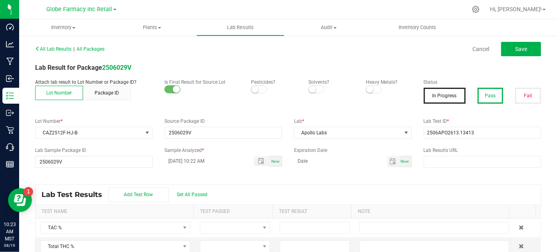
click at [490, 97] on button "Pass" at bounding box center [490, 96] width 26 height 16
click at [515, 48] on span "Save" at bounding box center [521, 49] width 12 height 6
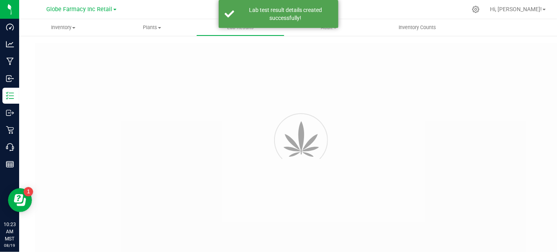
type input "2506029V"
type input "2506APO2613.13413"
type input "2506029V"
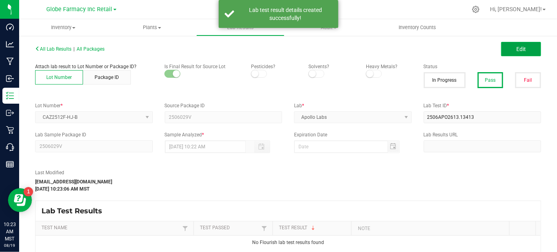
click at [507, 54] on button "Edit" at bounding box center [521, 49] width 40 height 14
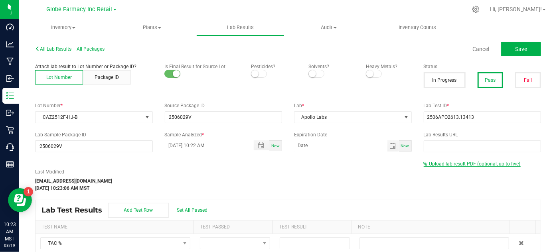
click at [444, 164] on span "Upload lab result PDF (optional, up to five)" at bounding box center [474, 164] width 91 height 6
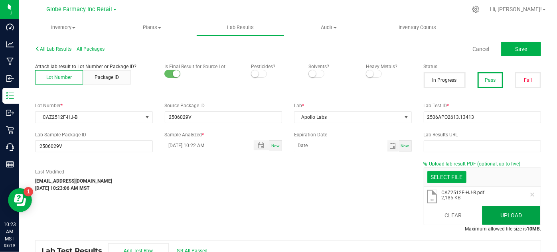
click at [509, 211] on button "Upload" at bounding box center [511, 215] width 58 height 19
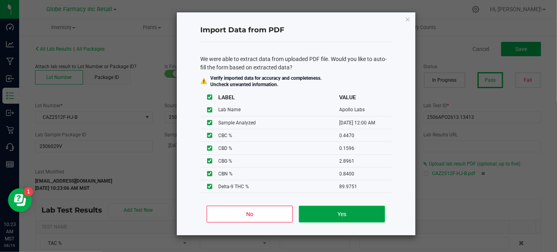
click at [359, 210] on button "Yes" at bounding box center [342, 214] width 86 height 17
type input "[DATE] 12:00 AM"
type input "94.6644"
type input "89.9751"
type input "0.1596"
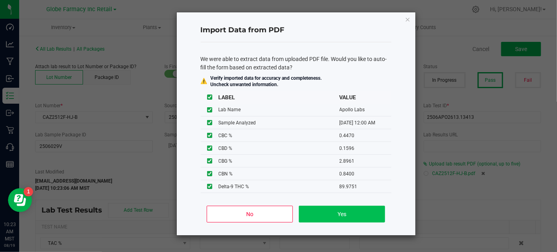
type input "89.9751"
type input "0.3466"
type input "0.4470"
type input "0.1596"
type input "2.8961"
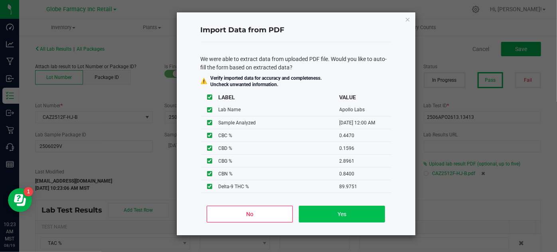
type input "0.8400"
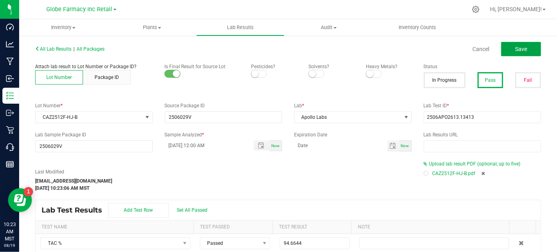
click at [529, 51] on button "Save" at bounding box center [521, 49] width 40 height 14
type input "89.9751"
type input "0.3466"
type input "0.4470"
type input "0.1596"
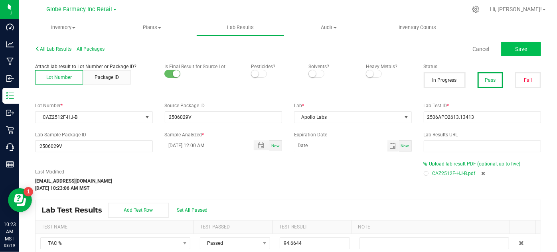
type input "2.8961"
type input "0.8400"
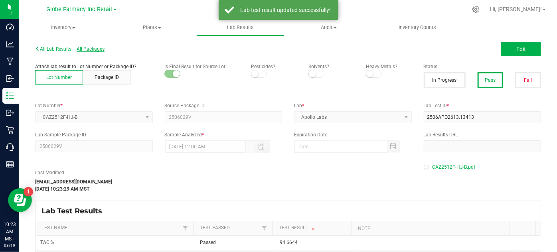
click at [99, 49] on span "All Packages" at bounding box center [91, 49] width 28 height 6
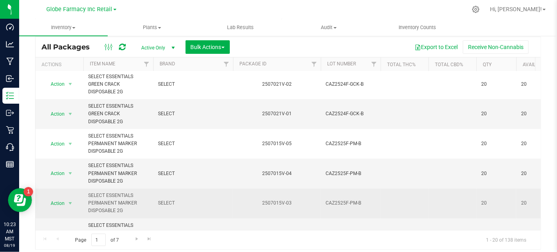
scroll to position [439, 0]
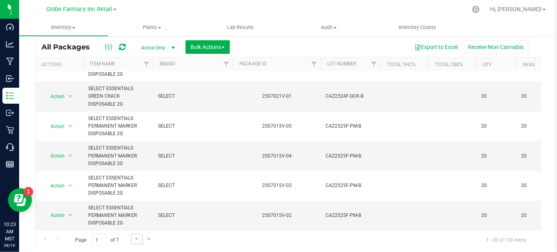
click at [135, 242] on link "Go to the next page" at bounding box center [137, 239] width 12 height 11
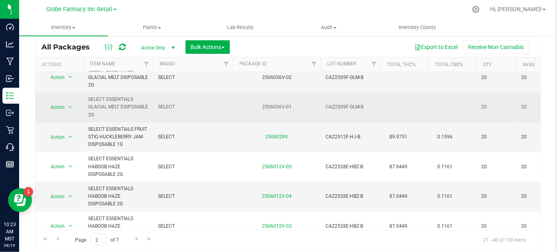
scroll to position [254, 0]
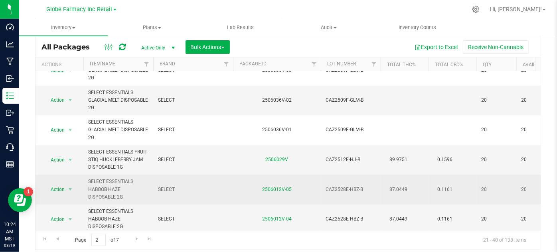
click at [230, 185] on td "SELECT" at bounding box center [193, 190] width 80 height 30
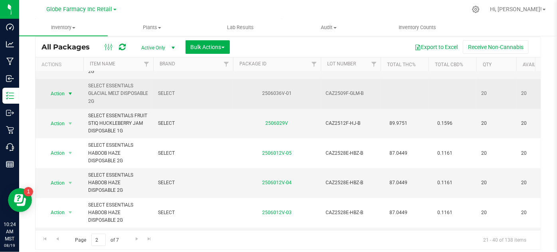
click at [68, 91] on span "select" at bounding box center [70, 94] width 6 height 6
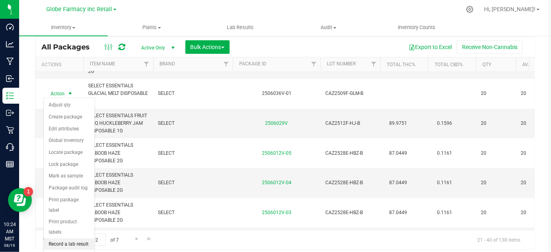
click at [57, 239] on li "Record a lab result" at bounding box center [69, 245] width 51 height 12
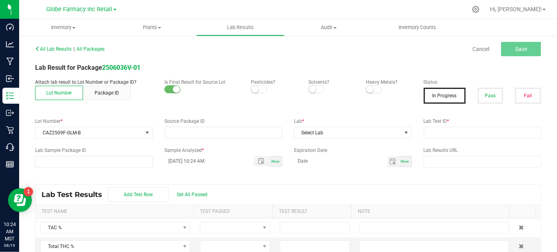
type input "2506036V-01"
click at [452, 130] on input "text" at bounding box center [483, 133] width 118 height 12
paste input "2506APO2520.13010"
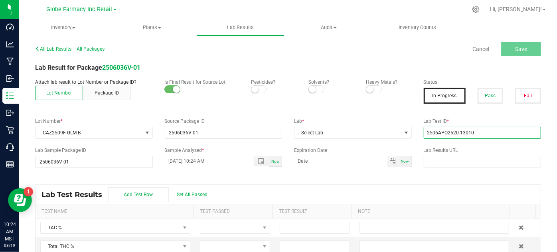
type input "2506APO2520.13010"
click at [471, 92] on div "Pass" at bounding box center [490, 96] width 38 height 16
click at [477, 92] on button "Pass" at bounding box center [490, 96] width 26 height 16
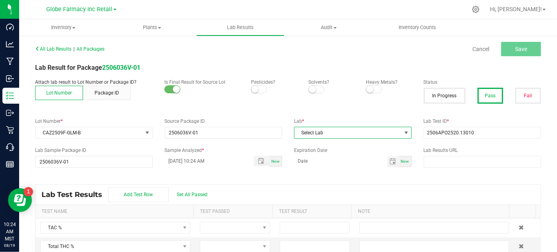
click at [311, 132] on span "Select Lab" at bounding box center [347, 132] width 107 height 11
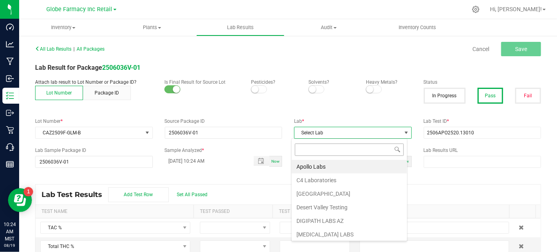
scroll to position [12, 116]
click at [320, 165] on li "Apollo Labs" at bounding box center [349, 167] width 115 height 14
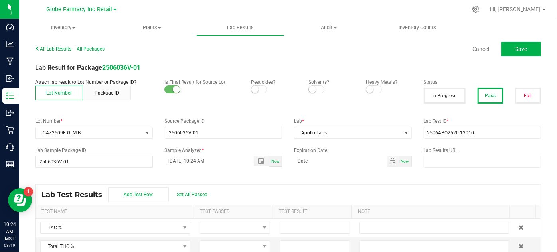
click at [379, 191] on div "Lab Test Results Add Test Row Set All Passed" at bounding box center [287, 195] width 505 height 20
click at [515, 49] on span "Save" at bounding box center [521, 49] width 12 height 6
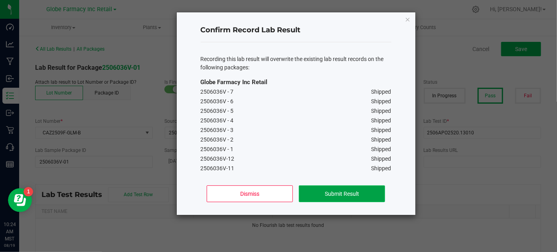
click at [358, 197] on button "Submit Result" at bounding box center [342, 193] width 86 height 17
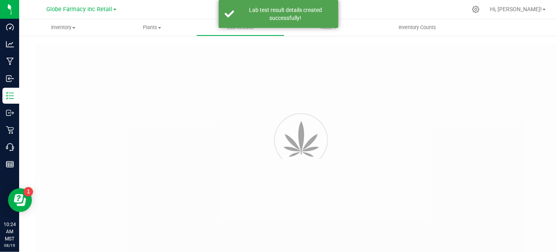
type input "2506036V-01"
type input "2506APO2520.13010"
type input "2506036V-01"
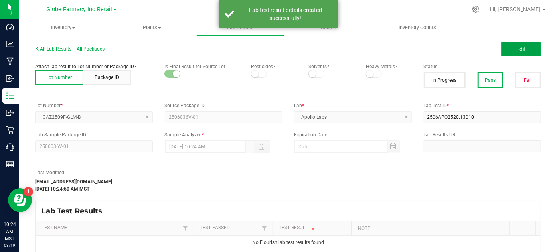
click at [519, 49] on span "Edit" at bounding box center [521, 49] width 10 height 6
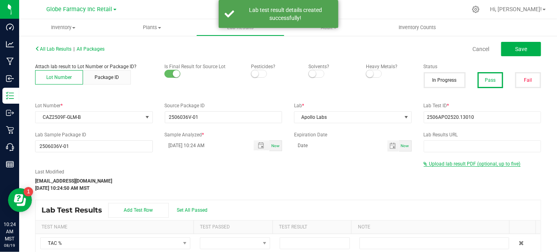
click at [438, 162] on span "Upload lab result PDF (optional, up to five)" at bounding box center [474, 164] width 91 height 6
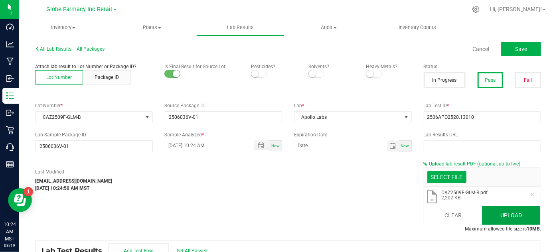
click at [503, 207] on button "Upload" at bounding box center [511, 215] width 58 height 19
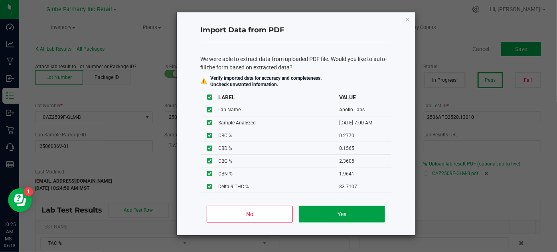
click at [323, 213] on button "Yes" at bounding box center [342, 214] width 86 height 17
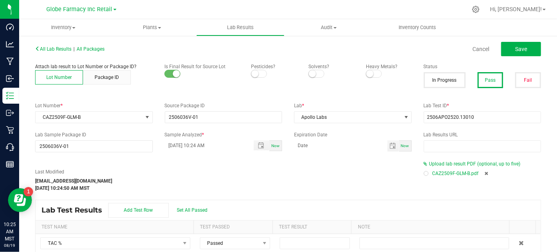
type input "[DATE] 7:00 AM"
type input "88.7408"
type input "83.7107"
type input "0.1565"
type input "83.7107"
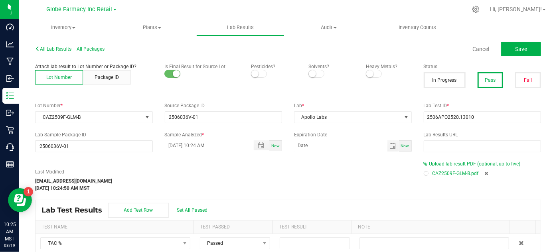
type input "0.2719"
type input "0.2770"
type input "0.1565"
type input "2.3605"
type input "1.9641"
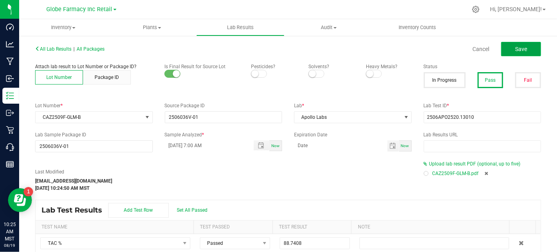
click at [501, 49] on button "Save" at bounding box center [521, 49] width 40 height 14
type input "83.7107"
type input "0.2719"
type input "0.2770"
type input "0.1565"
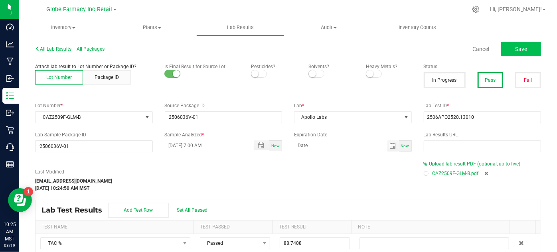
type input "2.3605"
type input "1.9641"
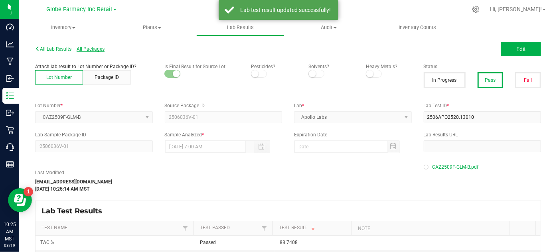
click at [83, 47] on span "All Packages" at bounding box center [91, 49] width 28 height 6
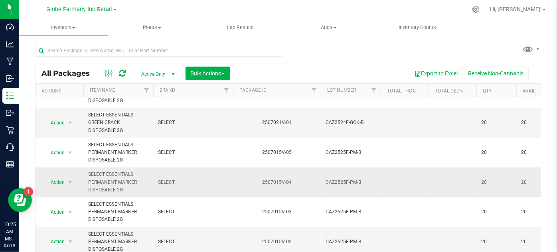
scroll to position [26, 0]
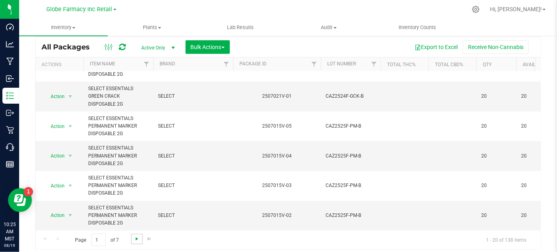
click at [139, 237] on span "Go to the next page" at bounding box center [137, 239] width 6 height 6
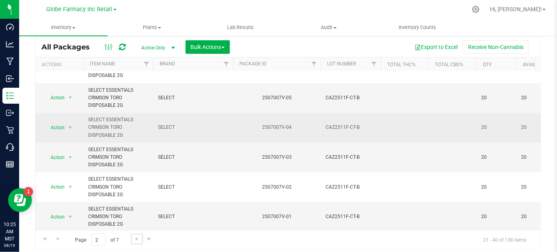
scroll to position [36, 0]
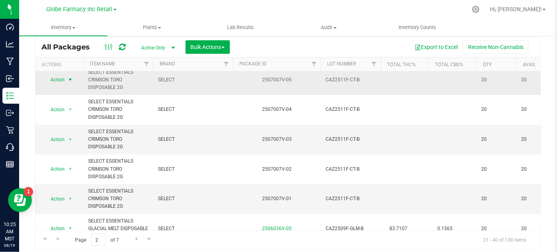
click at [72, 81] on span "select" at bounding box center [70, 80] width 6 height 6
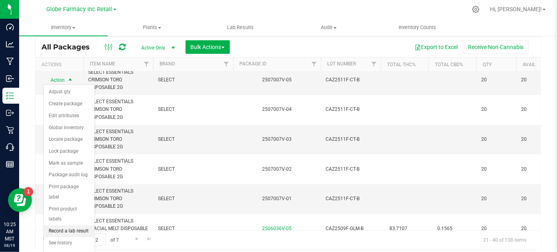
click at [70, 225] on li "Record a lab result" at bounding box center [69, 231] width 51 height 12
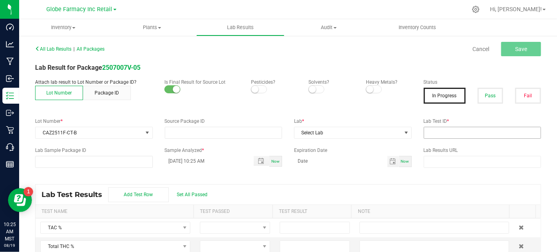
type input "2507007V-05"
click at [456, 134] on input "text" at bounding box center [483, 133] width 118 height 12
paste input "2506APO2575.13232"
type input "2506APO2575.13232"
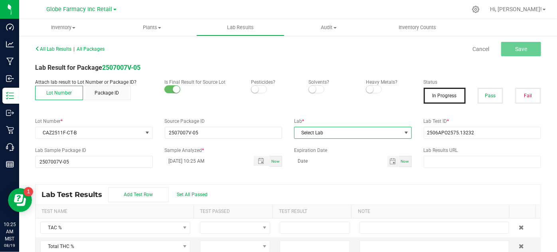
click at [327, 129] on span "Select Lab" at bounding box center [347, 132] width 107 height 11
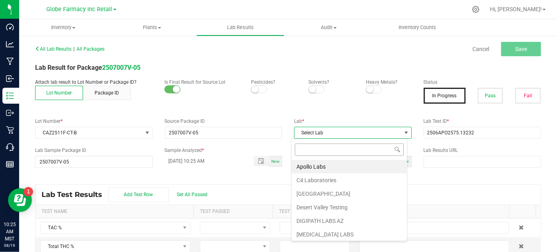
scroll to position [12, 116]
click at [327, 168] on li "Apollo Labs" at bounding box center [349, 167] width 115 height 14
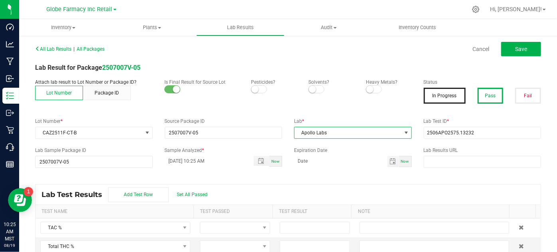
click at [490, 92] on button "Pass" at bounding box center [490, 96] width 26 height 16
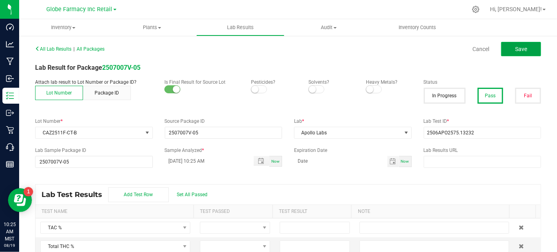
click at [527, 44] on button "Save" at bounding box center [521, 49] width 40 height 14
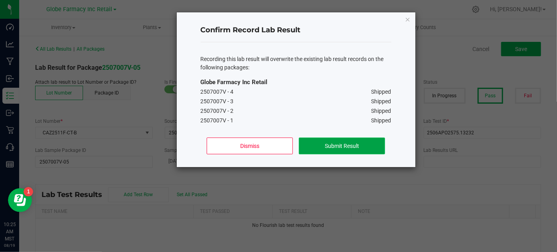
click at [347, 148] on button "Submit Result" at bounding box center [342, 146] width 86 height 17
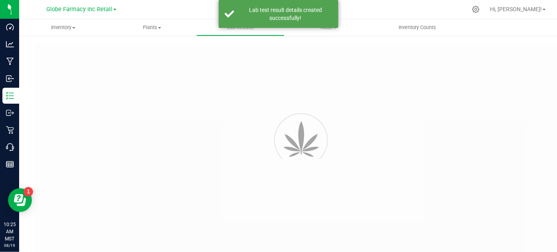
type input "2507007V-05"
type input "2506APO2575.13232"
type input "2507007V-05"
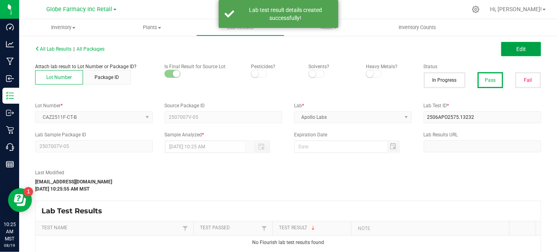
click at [512, 52] on button "Edit" at bounding box center [521, 49] width 40 height 14
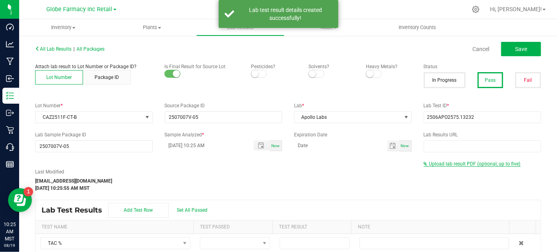
click at [438, 163] on span "Upload lab result PDF (optional, up to five)" at bounding box center [474, 164] width 91 height 6
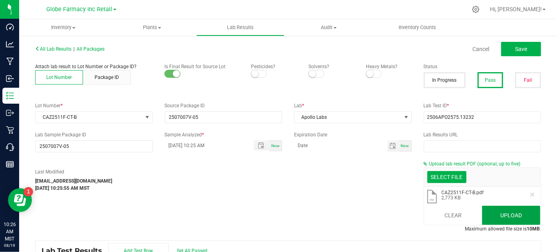
click at [503, 215] on button "Upload" at bounding box center [511, 215] width 58 height 19
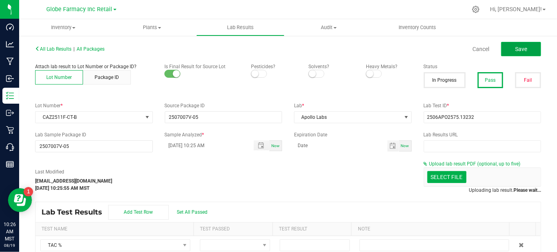
click at [511, 54] on button "Save" at bounding box center [521, 49] width 40 height 14
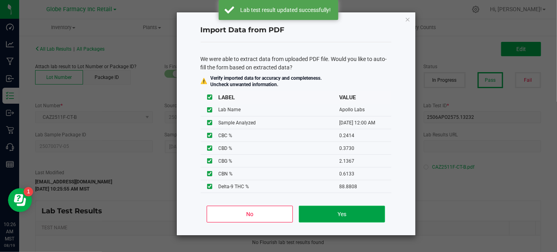
click at [344, 209] on button "Yes" at bounding box center [342, 214] width 86 height 17
type input "[DATE] 12:00 AM"
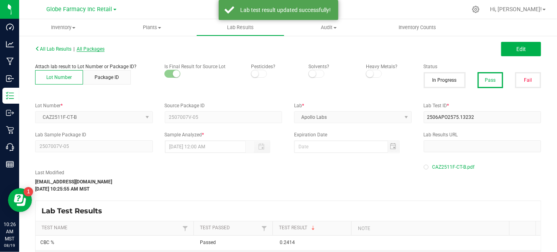
click at [100, 48] on span "All Packages" at bounding box center [91, 49] width 28 height 6
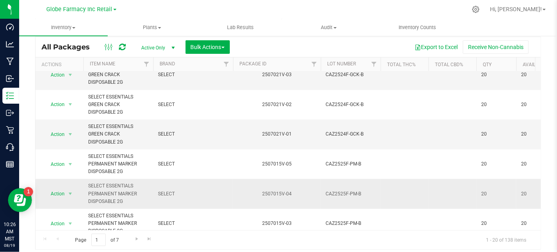
scroll to position [439, 0]
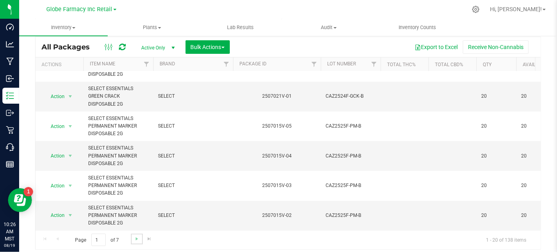
click at [138, 244] on link "Go to the next page" at bounding box center [137, 239] width 12 height 11
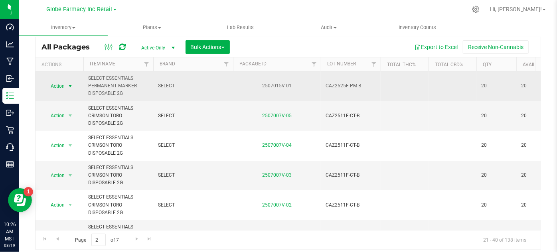
click at [69, 85] on span "select" at bounding box center [70, 86] width 6 height 6
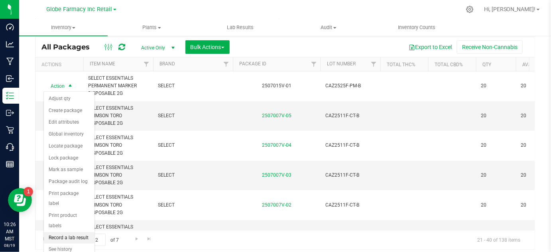
click at [71, 232] on li "Record a lab result" at bounding box center [69, 238] width 51 height 12
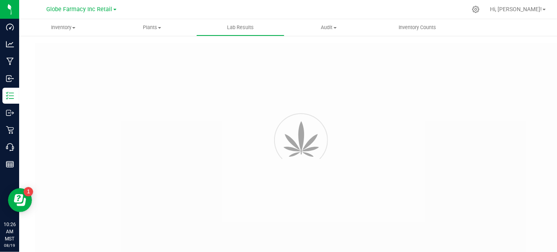
type input "2507015V-01"
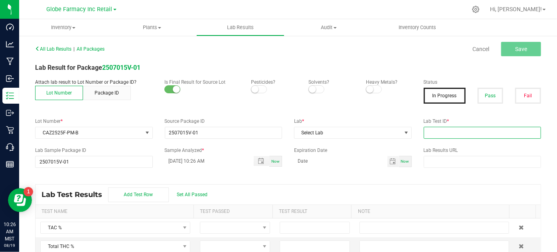
click at [461, 129] on input "text" at bounding box center [483, 133] width 118 height 12
paste input "2506APO2793.14383"
type input "2506APO2793.14383"
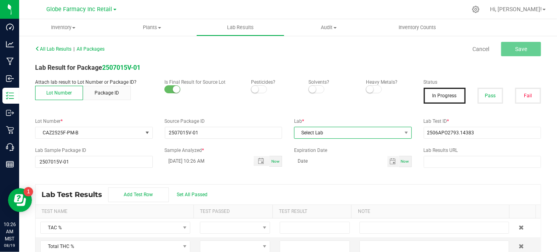
click at [363, 132] on span "Select Lab" at bounding box center [347, 132] width 107 height 11
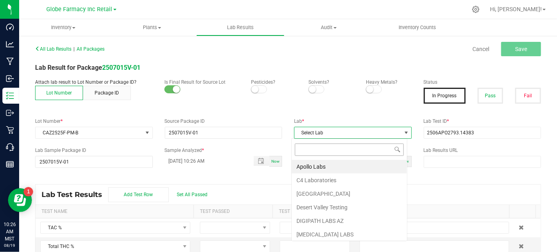
scroll to position [12, 116]
click at [351, 165] on li "Apollo Labs" at bounding box center [349, 167] width 115 height 14
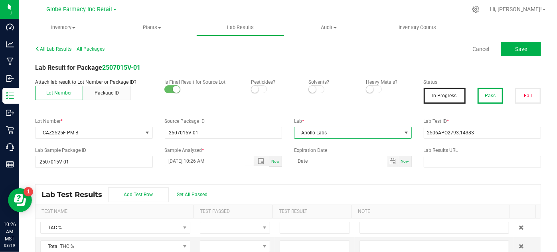
click at [485, 95] on button "Pass" at bounding box center [490, 96] width 26 height 16
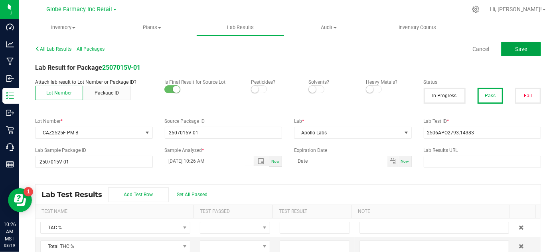
click at [507, 48] on button "Save" at bounding box center [521, 49] width 40 height 14
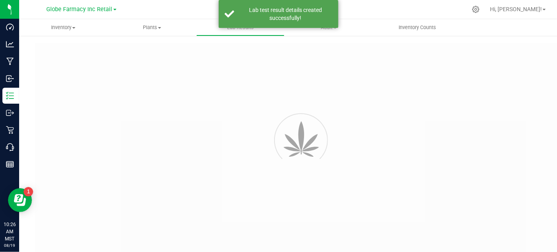
type input "2507015V-01"
type input "2506APO2793.14383"
type input "2507015V-01"
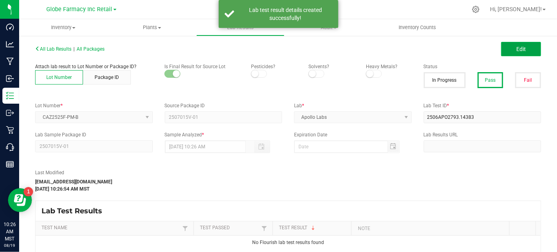
click at [523, 51] on button "Edit" at bounding box center [521, 49] width 40 height 14
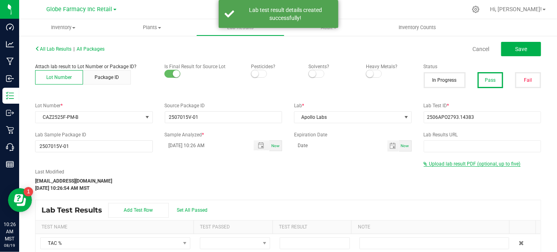
click at [431, 166] on span "Upload lab result PDF (optional, up to five)" at bounding box center [472, 164] width 97 height 6
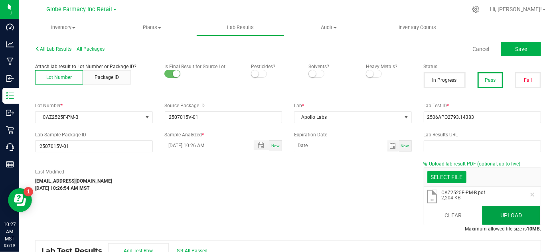
click at [520, 218] on button "Upload" at bounding box center [511, 215] width 58 height 19
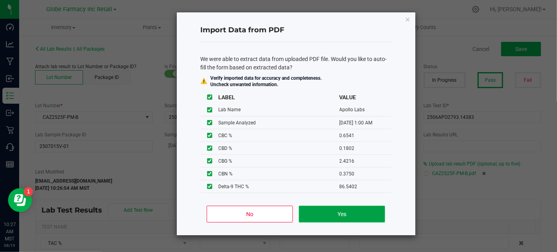
click at [309, 207] on button "Yes" at bounding box center [342, 214] width 86 height 17
type input "[DATE] 1:00 AM"
type input "90.5878"
type input "86.5401"
type input "0.1801"
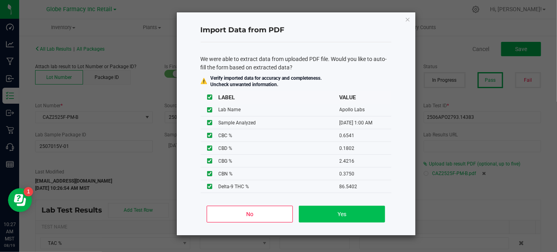
type input "86.5402"
type input "0.4168"
type input "0.6541"
type input "0.1802"
type input "2.4216"
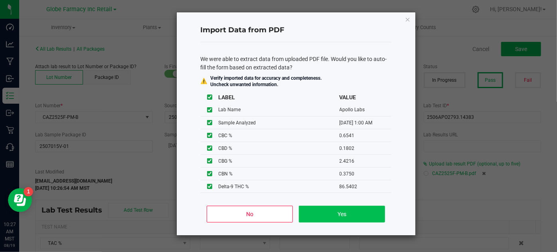
type input "0.3750"
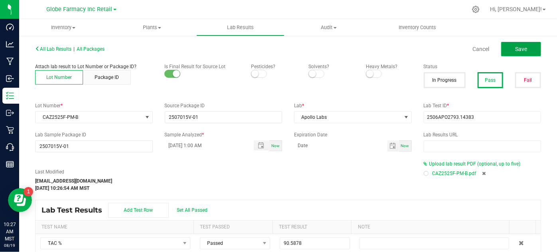
click at [525, 47] on button "Save" at bounding box center [521, 49] width 40 height 14
type input "86.5402"
type input "0.4168"
type input "0.6541"
type input "0.1802"
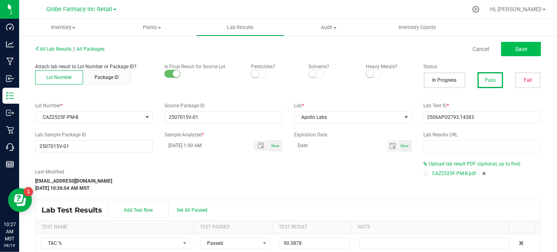
type input "2.4216"
type input "0.3750"
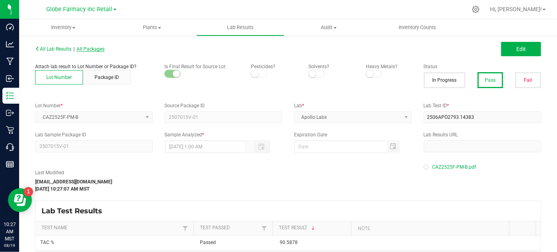
click at [91, 50] on span "All Packages" at bounding box center [91, 49] width 28 height 6
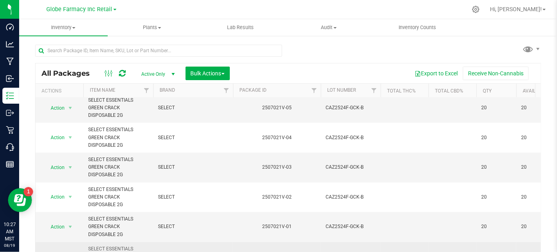
scroll to position [331, 0]
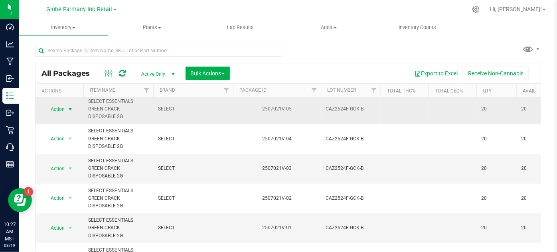
click at [71, 106] on span "select" at bounding box center [70, 109] width 6 height 6
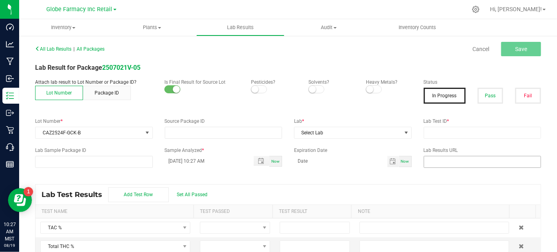
type input "2507021V-05"
click at [441, 143] on div "All Lab Results | All Packages Cancel Save Lab Result for Package 2507021V-05 A…" at bounding box center [288, 153] width 506 height 221
click at [435, 137] on input "text" at bounding box center [483, 133] width 118 height 12
paste input "2506APO2757.14236"
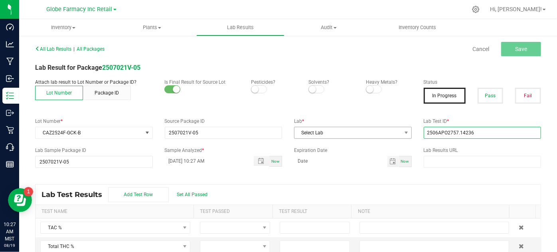
type input "2506APO2757.14236"
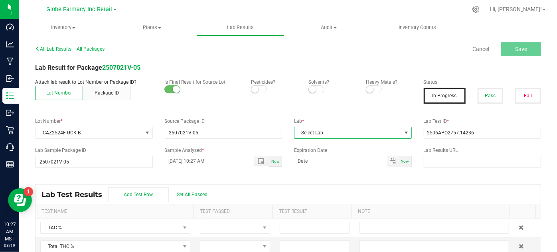
click at [341, 135] on span "Select Lab" at bounding box center [347, 132] width 107 height 11
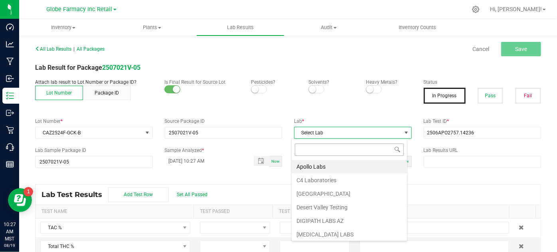
scroll to position [12, 116]
click at [328, 172] on li "Apollo Labs" at bounding box center [349, 167] width 115 height 14
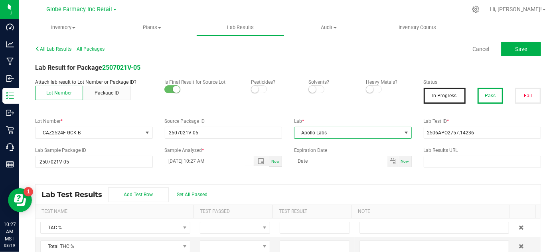
click at [492, 93] on button "Pass" at bounding box center [490, 96] width 26 height 16
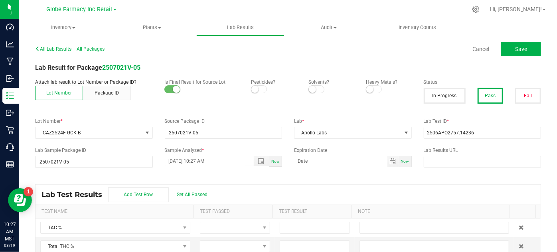
drag, startPoint x: 508, startPoint y: 39, endPoint x: 512, endPoint y: 42, distance: 4.8
click at [508, 39] on div "All Lab Results | All Packages Cancel Save" at bounding box center [288, 49] width 518 height 20
click at [517, 49] on span "Save" at bounding box center [521, 49] width 12 height 6
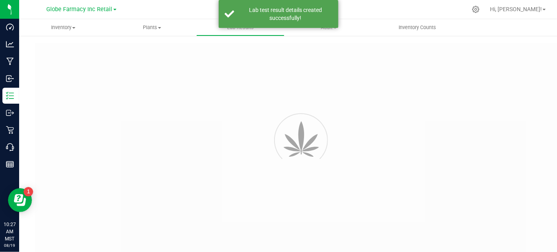
type input "2507021V-05"
type input "2506APO2757.14236"
type input "2507021V-05"
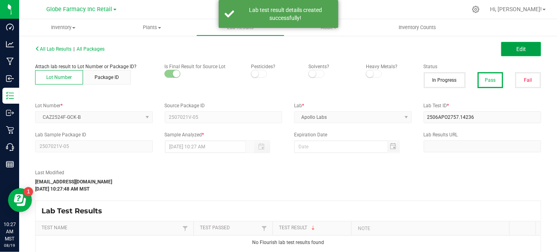
click at [505, 53] on button "Edit" at bounding box center [521, 49] width 40 height 14
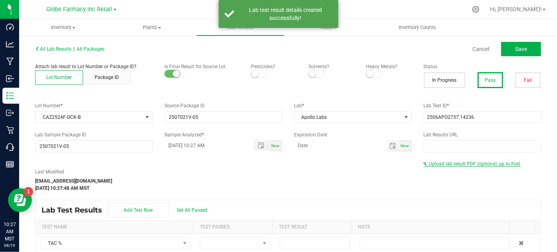
click at [429, 165] on span "Upload lab result PDF (optional, up to five)" at bounding box center [474, 164] width 91 height 6
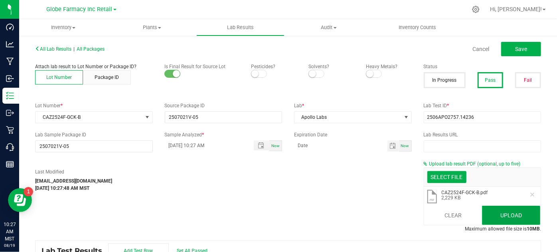
click at [507, 221] on button "Upload" at bounding box center [511, 215] width 58 height 19
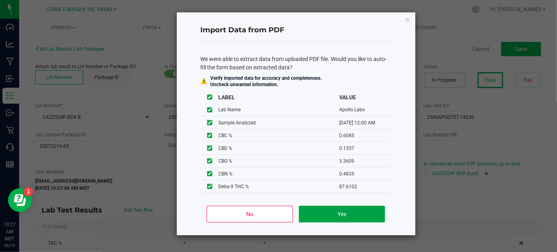
click at [330, 218] on button "Yes" at bounding box center [342, 214] width 86 height 17
type input "[DATE] 12:00 AM"
type input "92.3601"
type input "87.6101"
type input "0.1356"
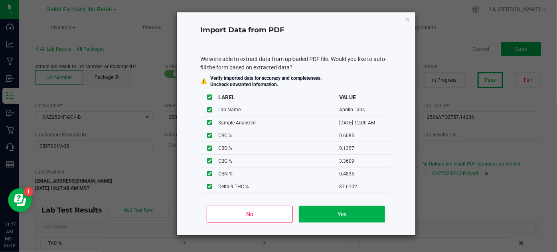
type input "87.6102"
type input "0.1613"
type input "0.6085"
type input "0.1357"
type input "3.3609"
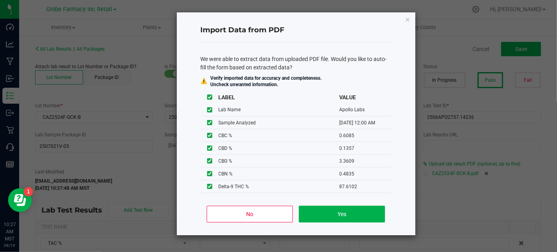
type input "0.4835"
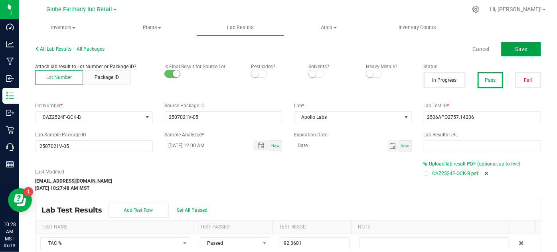
click at [507, 45] on button "Save" at bounding box center [521, 49] width 40 height 14
type input "87.6102"
type input "0.1613"
type input "0.6085"
type input "0.1357"
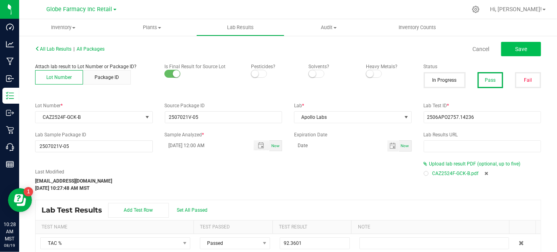
type input "3.3609"
type input "0.4835"
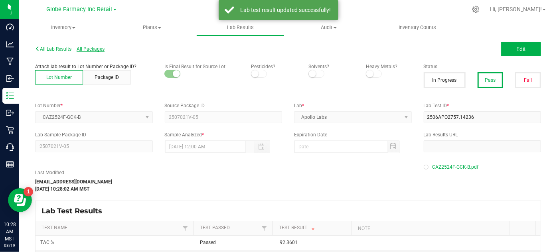
click at [97, 47] on span "All Packages" at bounding box center [91, 49] width 28 height 6
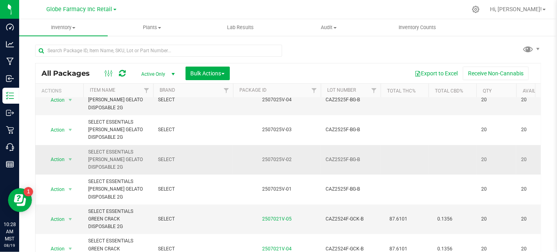
scroll to position [217, 0]
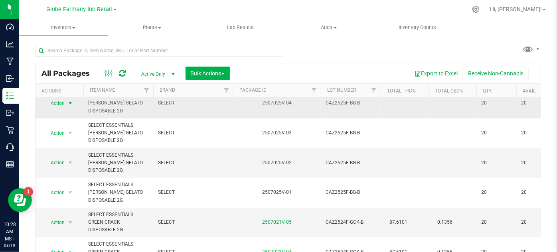
click at [70, 104] on span "select" at bounding box center [70, 103] width 6 height 6
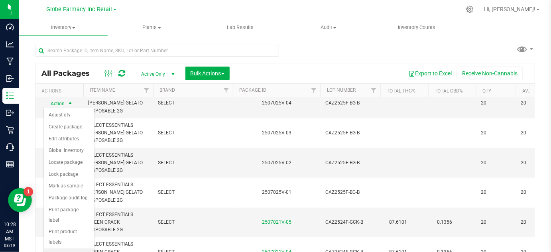
click at [71, 248] on li "Record a lab result" at bounding box center [69, 254] width 51 height 12
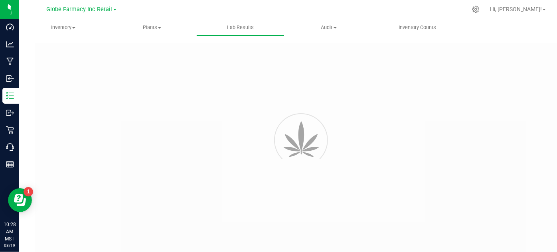
type input "2507025V-04"
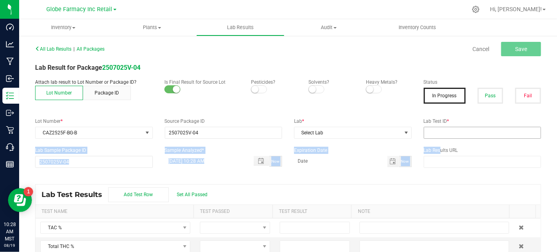
click at [433, 138] on div "All Lab Results | All Packages Cancel Save Lab Result for Package 2507025V-04 A…" at bounding box center [288, 153] width 506 height 221
click at [430, 136] on input "text" at bounding box center [483, 133] width 118 height 12
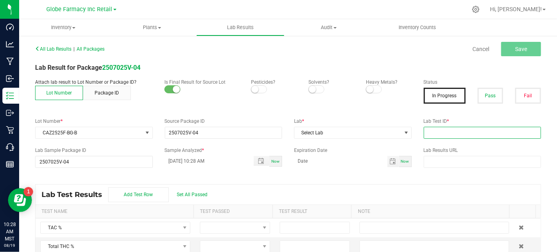
paste input "2506APO2793.14381"
type input "2506APO2793.14381"
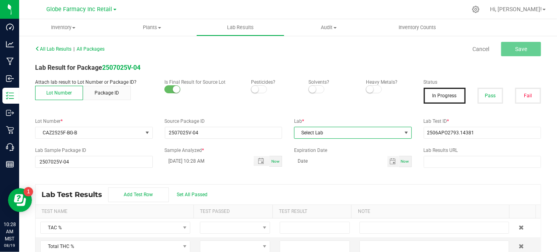
click at [385, 134] on span "Select Lab" at bounding box center [347, 132] width 107 height 11
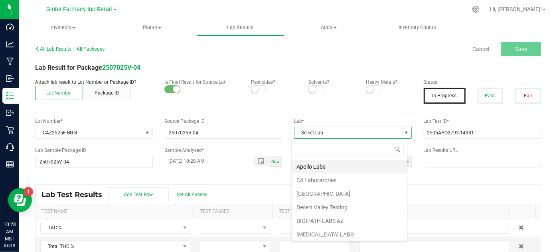
scroll to position [12, 116]
click at [341, 168] on li "Apollo Labs" at bounding box center [349, 167] width 115 height 14
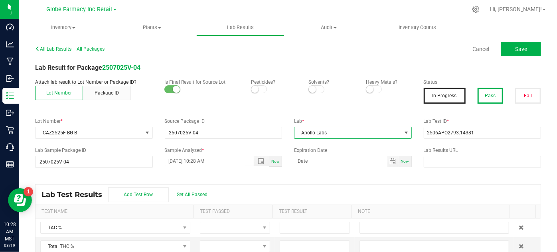
click at [489, 92] on button "Pass" at bounding box center [490, 96] width 26 height 16
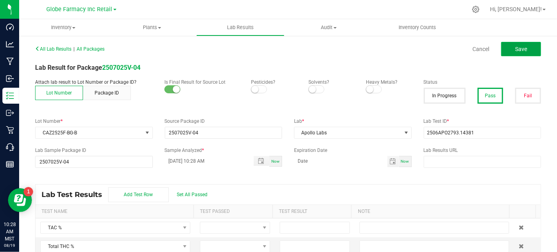
click at [503, 49] on button "Save" at bounding box center [521, 49] width 40 height 14
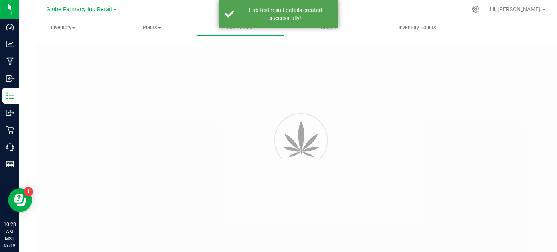
type input "2507025V-04"
type input "2506APO2793.14381"
type input "2507025V-04"
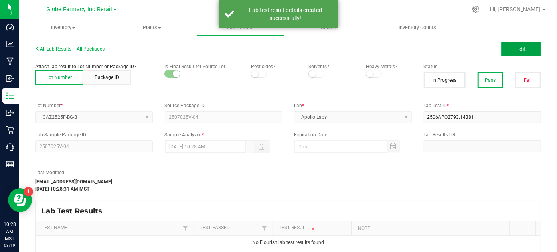
click at [509, 45] on button "Edit" at bounding box center [521, 49] width 40 height 14
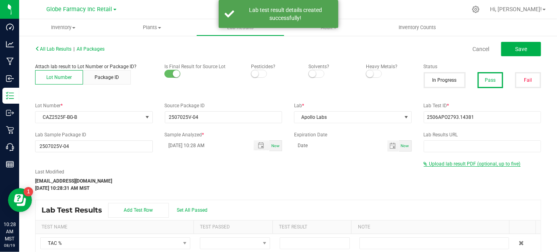
click at [432, 164] on span "Upload lab result PDF (optional, up to five)" at bounding box center [474, 164] width 91 height 6
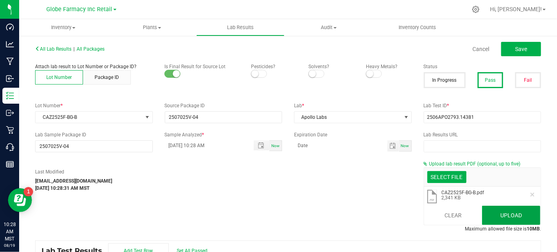
click at [495, 215] on button "Upload" at bounding box center [511, 215] width 58 height 19
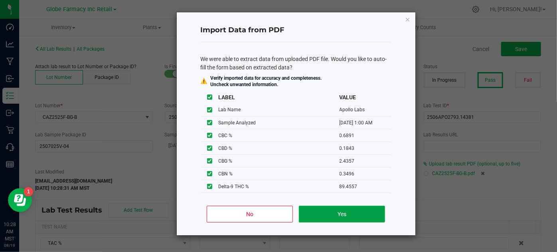
click at [337, 207] on button "Yes" at bounding box center [342, 214] width 86 height 17
type input "[DATE] 1:00 AM"
type input "93.5530"
type input "89.4557"
type input "0.1842"
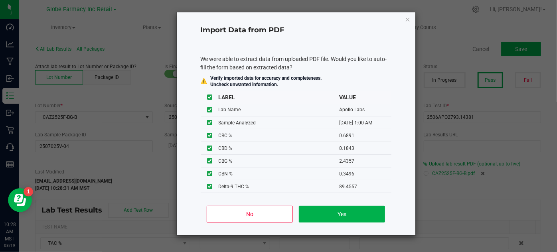
type input "89.4557"
type input "0.4387"
type input "0.6891"
type input "0.1843"
type input "2.4357"
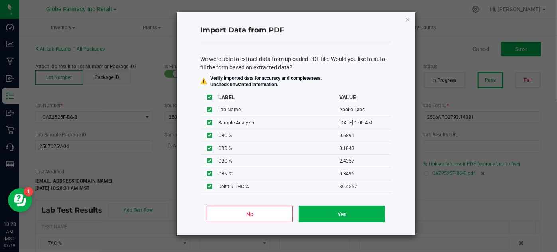
type input "0.3496"
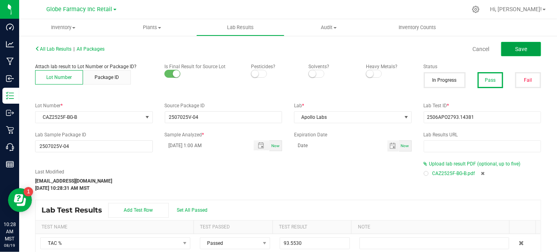
click at [523, 43] on button "Save" at bounding box center [521, 49] width 40 height 14
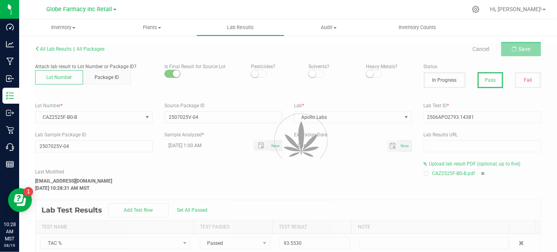
type input "89.4557"
type input "0.4387"
type input "0.6891"
type input "0.1843"
type input "2.4357"
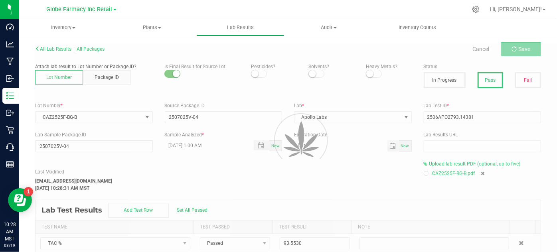
type input "0.3496"
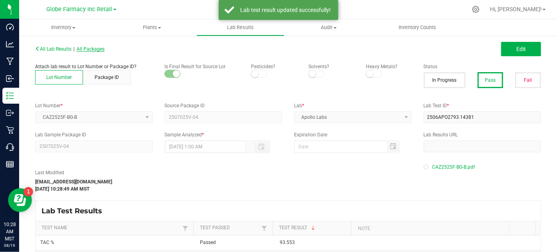
click at [100, 48] on span "All Packages" at bounding box center [91, 49] width 28 height 6
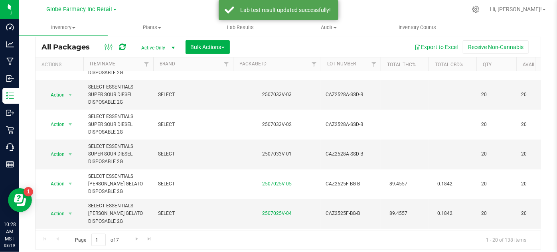
scroll to position [72, 0]
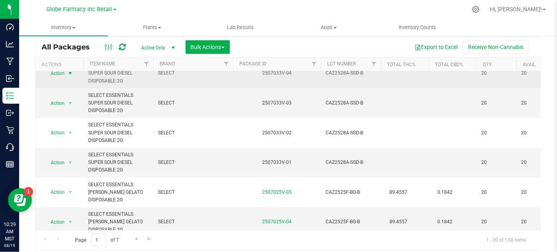
click at [69, 74] on span "select" at bounding box center [70, 73] width 6 height 6
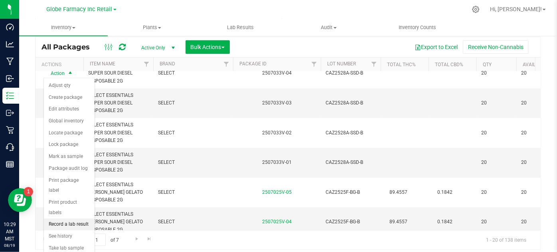
click at [74, 219] on li "Record a lab result" at bounding box center [69, 225] width 51 height 12
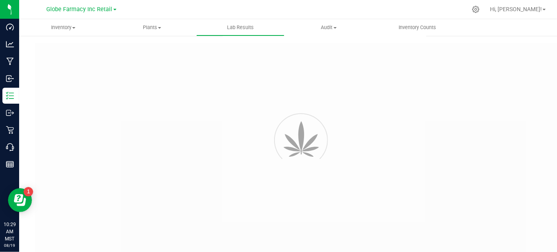
type input "2507033V-04"
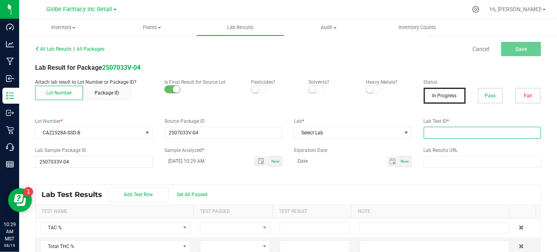
click at [485, 135] on input "text" at bounding box center [483, 133] width 118 height 12
paste input "2501APO0441.2285"
type input "2501APO0441.2285"
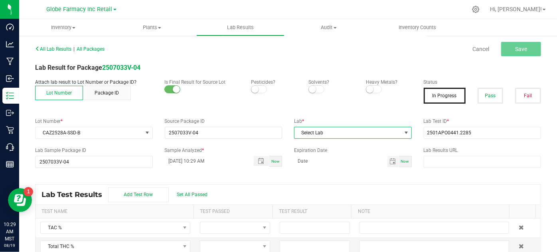
click at [391, 132] on span "Select Lab" at bounding box center [347, 132] width 107 height 11
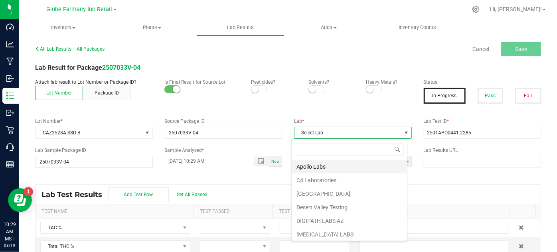
scroll to position [12, 116]
click at [336, 167] on li "Apollo Labs" at bounding box center [349, 167] width 115 height 14
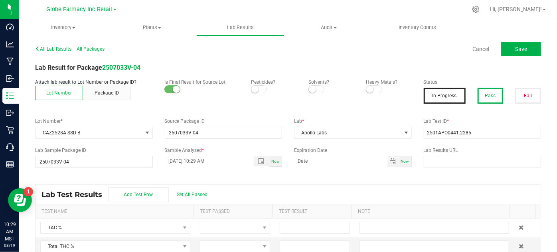
click at [479, 98] on button "Pass" at bounding box center [490, 96] width 26 height 16
click at [501, 52] on button "Save" at bounding box center [521, 49] width 40 height 14
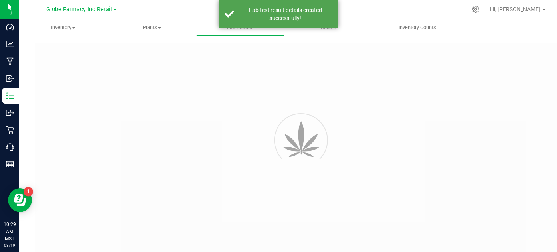
type input "2507033V-04"
type input "2501APO0441.2285"
type input "2507033V-04"
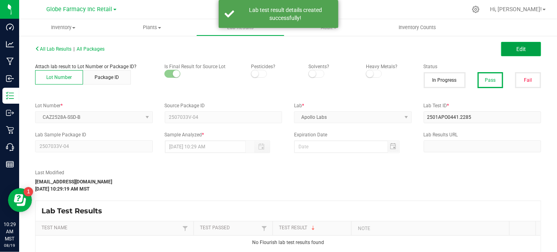
click at [517, 47] on span "Edit" at bounding box center [521, 49] width 10 height 6
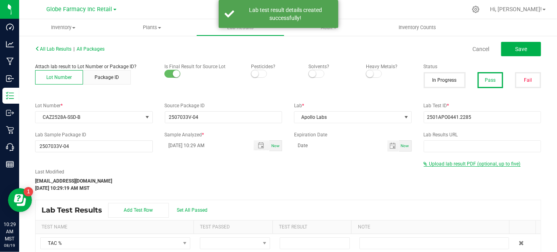
click at [453, 164] on span "Upload lab result PDF (optional, up to five)" at bounding box center [474, 164] width 91 height 6
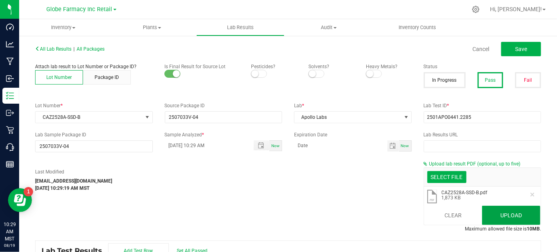
click at [511, 218] on button "Upload" at bounding box center [511, 215] width 58 height 19
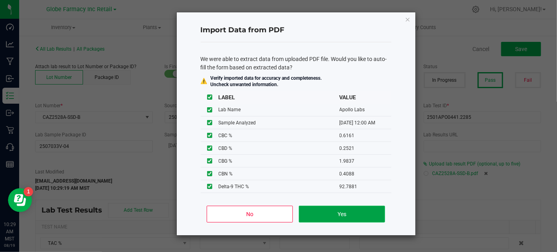
click at [332, 213] on button "Yes" at bounding box center [342, 214] width 86 height 17
type input "[DATE] 12:00 AM"
type input "96.7421"
type input "92.7881"
type input "0.2520"
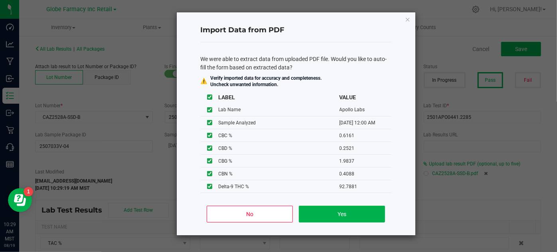
type input "92.7881"
type input "0.6933"
type input "0.6161"
type input "0.2521"
type input "1.9837"
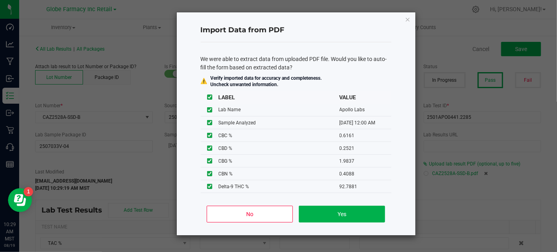
type input "0.4088"
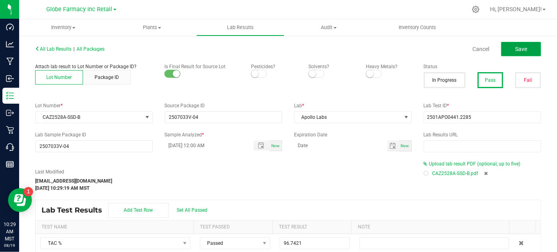
click at [527, 49] on button "Save" at bounding box center [521, 49] width 40 height 14
type input "92.7881"
type input "0.6933"
type input "0.6161"
type input "0.2521"
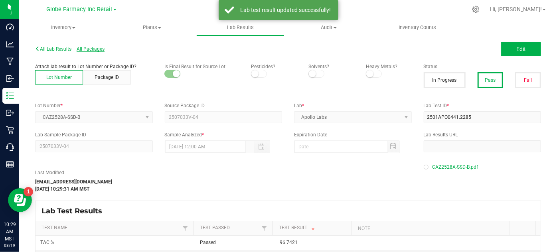
click at [96, 51] on span "All Packages" at bounding box center [91, 49] width 28 height 6
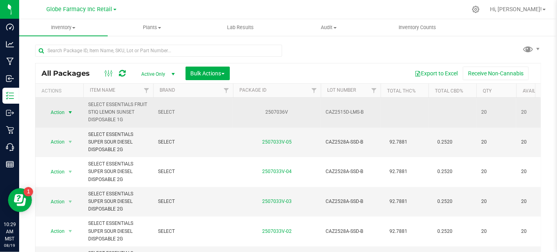
click at [73, 116] on span "select" at bounding box center [70, 112] width 10 height 11
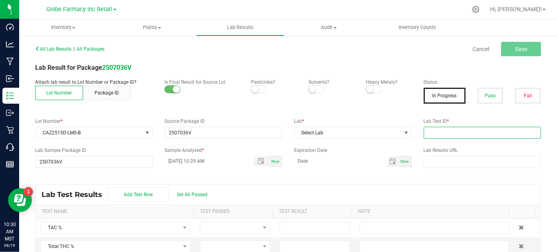
drag, startPoint x: 441, startPoint y: 130, endPoint x: 434, endPoint y: 128, distance: 7.4
click at [440, 130] on input "text" at bounding box center [483, 133] width 118 height 12
paste input "2504APO1665.8765"
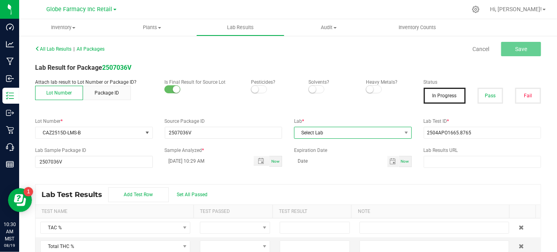
click at [365, 132] on span "Select Lab" at bounding box center [347, 132] width 107 height 11
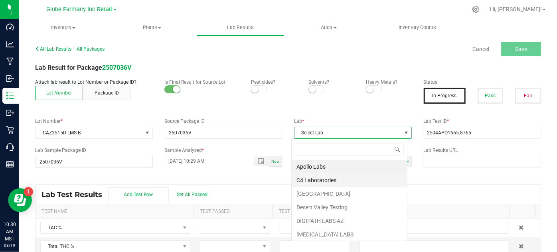
scroll to position [12, 116]
click at [308, 166] on li "Apollo Labs" at bounding box center [349, 167] width 115 height 14
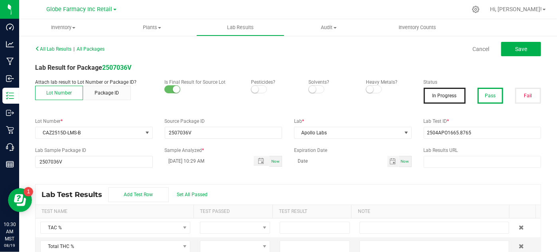
click at [477, 95] on button "Pass" at bounding box center [490, 96] width 26 height 16
click at [525, 43] on button "Save" at bounding box center [521, 49] width 40 height 14
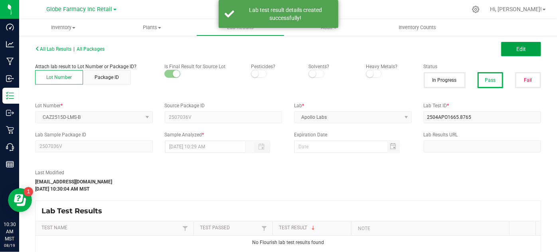
click at [507, 49] on button "Edit" at bounding box center [521, 49] width 40 height 14
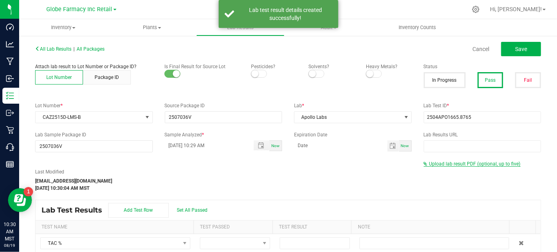
click at [447, 166] on span "Upload lab result PDF (optional, up to five)" at bounding box center [472, 164] width 97 height 6
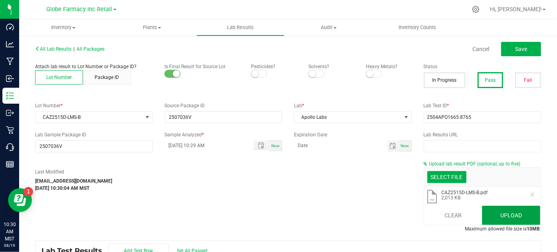
click at [501, 216] on button "Upload" at bounding box center [511, 215] width 58 height 19
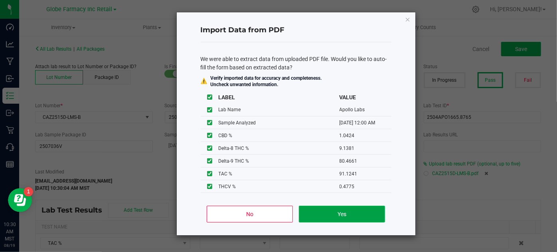
click at [366, 217] on button "Yes" at bounding box center [342, 214] width 86 height 17
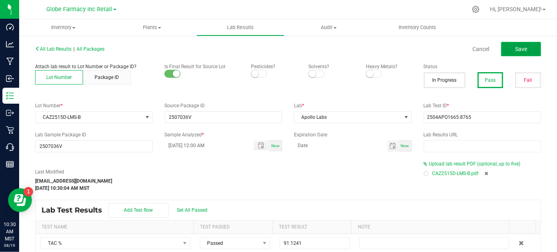
click at [506, 43] on button "Save" at bounding box center [521, 49] width 40 height 14
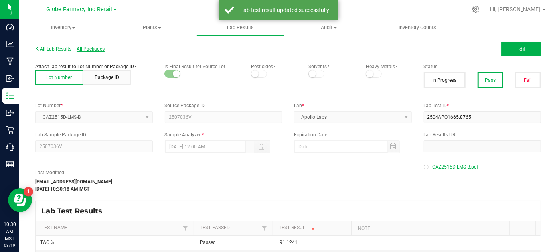
click at [97, 49] on span "All Packages" at bounding box center [91, 49] width 28 height 6
